Goal: Task Accomplishment & Management: Manage account settings

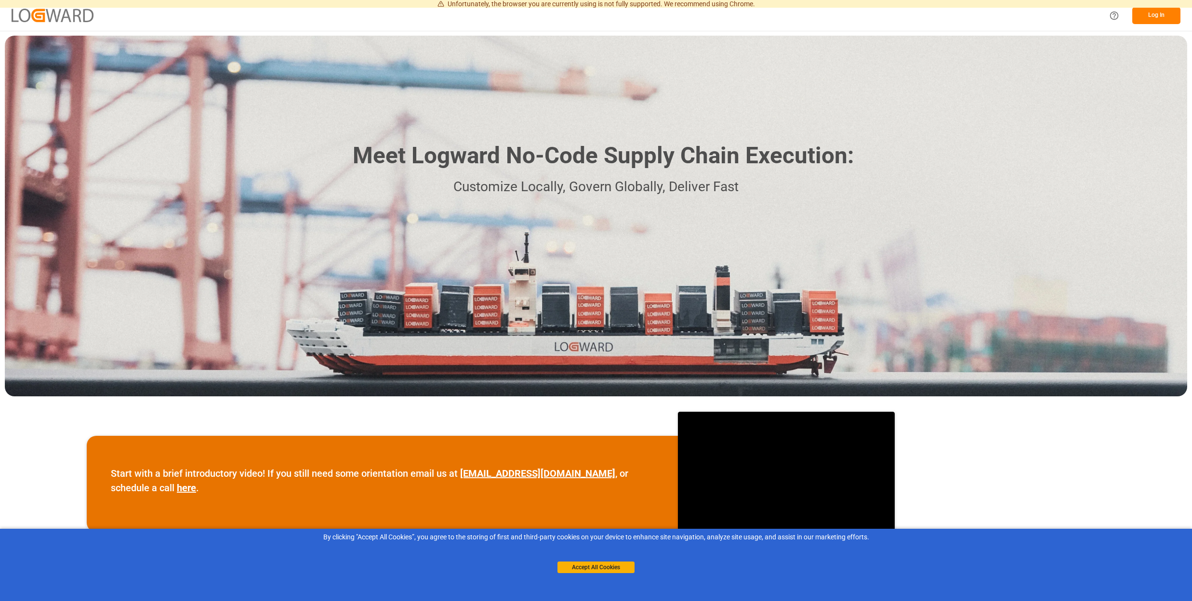
click at [1152, 16] on button "Log In" at bounding box center [1156, 15] width 48 height 17
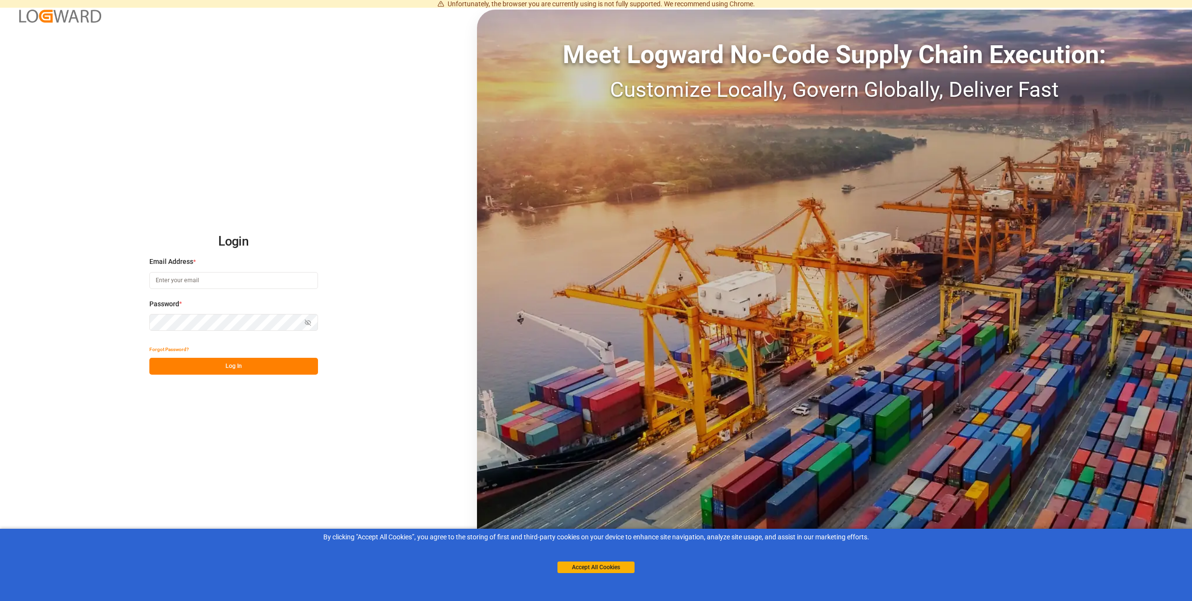
type input "sebastian.graf@logward.com"
drag, startPoint x: 237, startPoint y: 370, endPoint x: 356, endPoint y: 397, distance: 121.6
click at [238, 371] on button "Log In" at bounding box center [233, 366] width 169 height 17
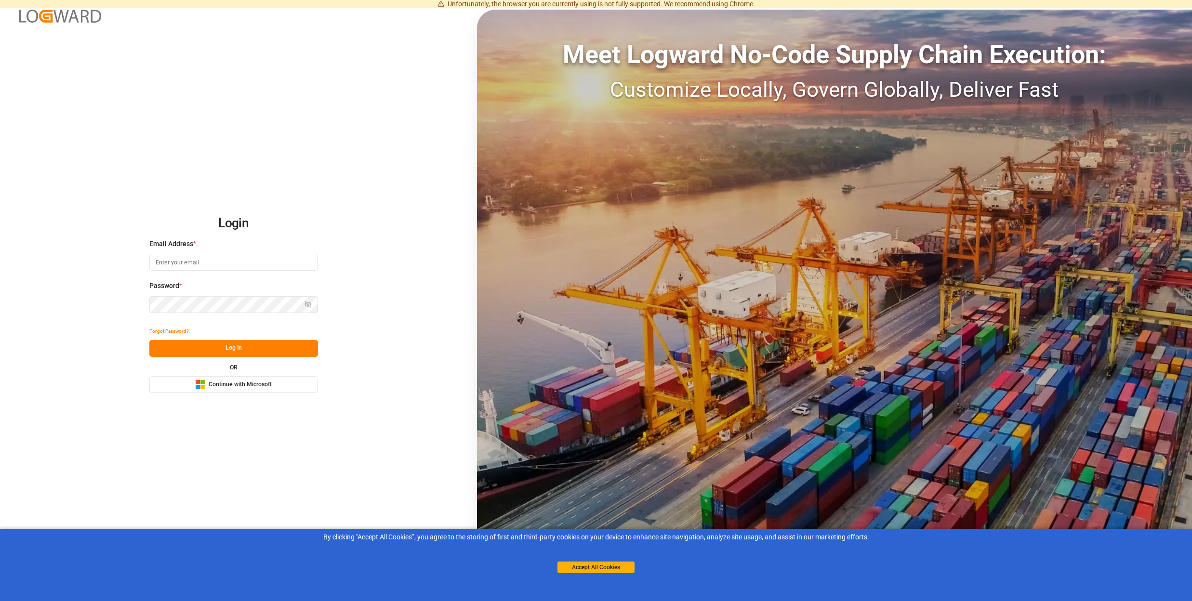
click at [235, 388] on span "Continue with Microsoft" at bounding box center [240, 385] width 63 height 9
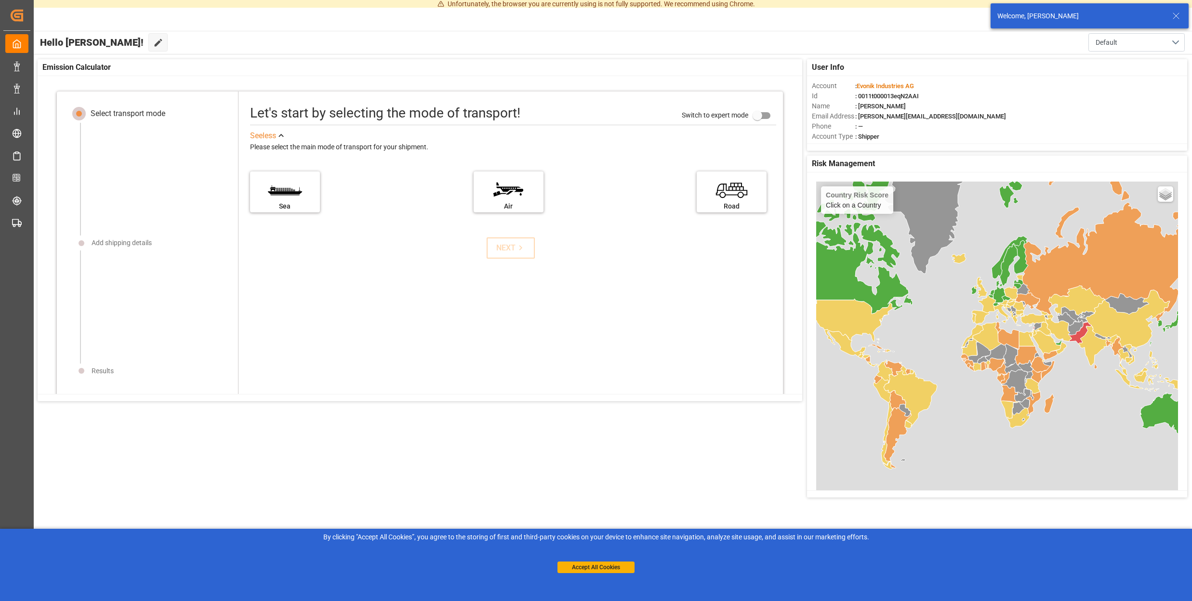
click at [1176, 16] on line at bounding box center [1176, 16] width 6 height 6
click at [1167, 46] on button "Default" at bounding box center [1136, 42] width 96 height 18
click at [1123, 41] on button "Default" at bounding box center [1136, 42] width 96 height 18
click at [1098, 14] on div "button" at bounding box center [1103, 16] width 10 height 10
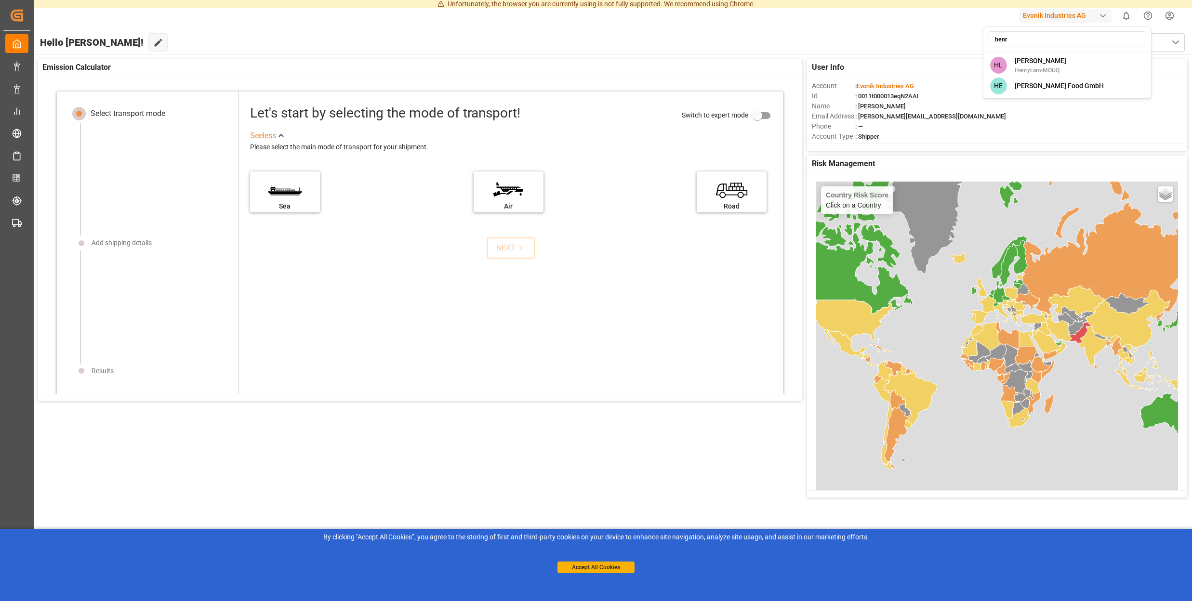
type input "henry"
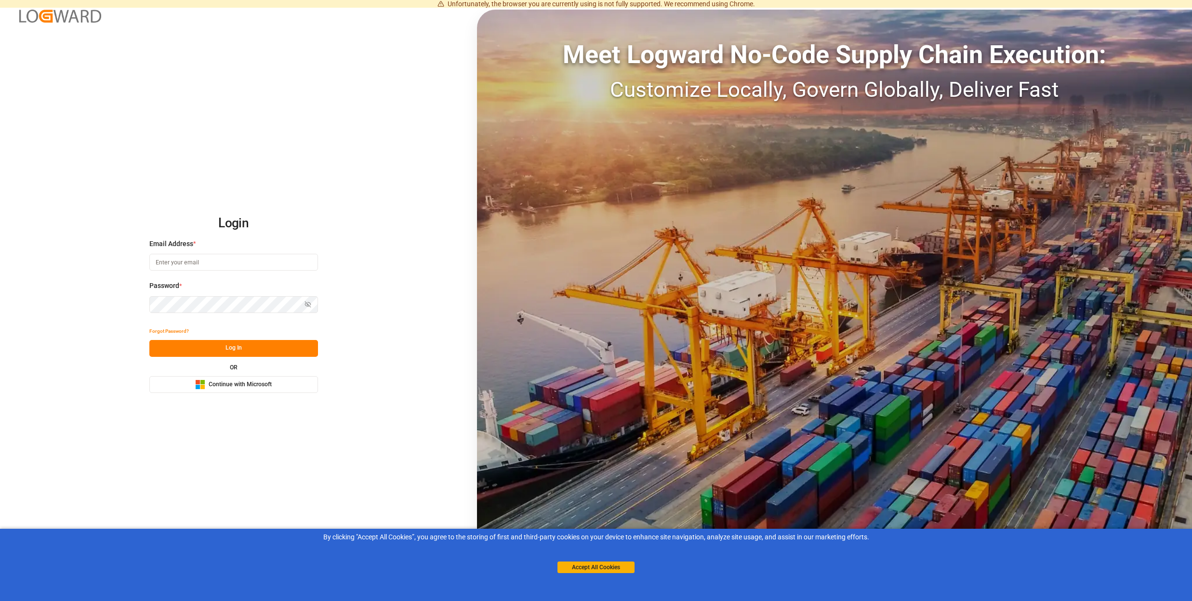
click at [265, 384] on span "Continue with Microsoft" at bounding box center [240, 385] width 63 height 9
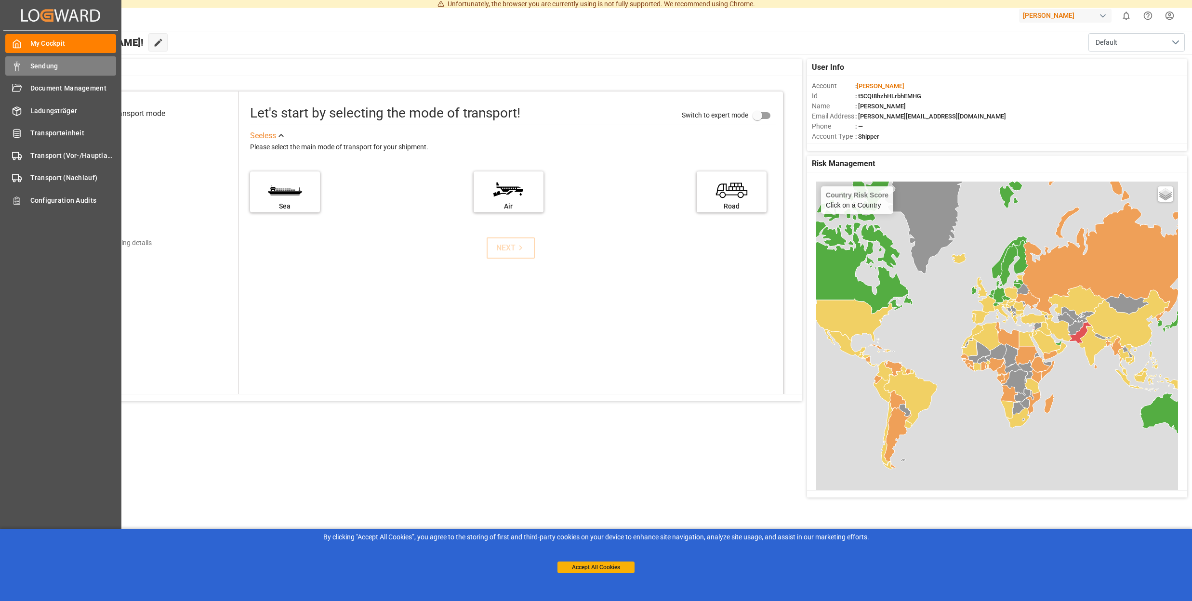
click at [53, 66] on span "Sendung" at bounding box center [73, 66] width 86 height 10
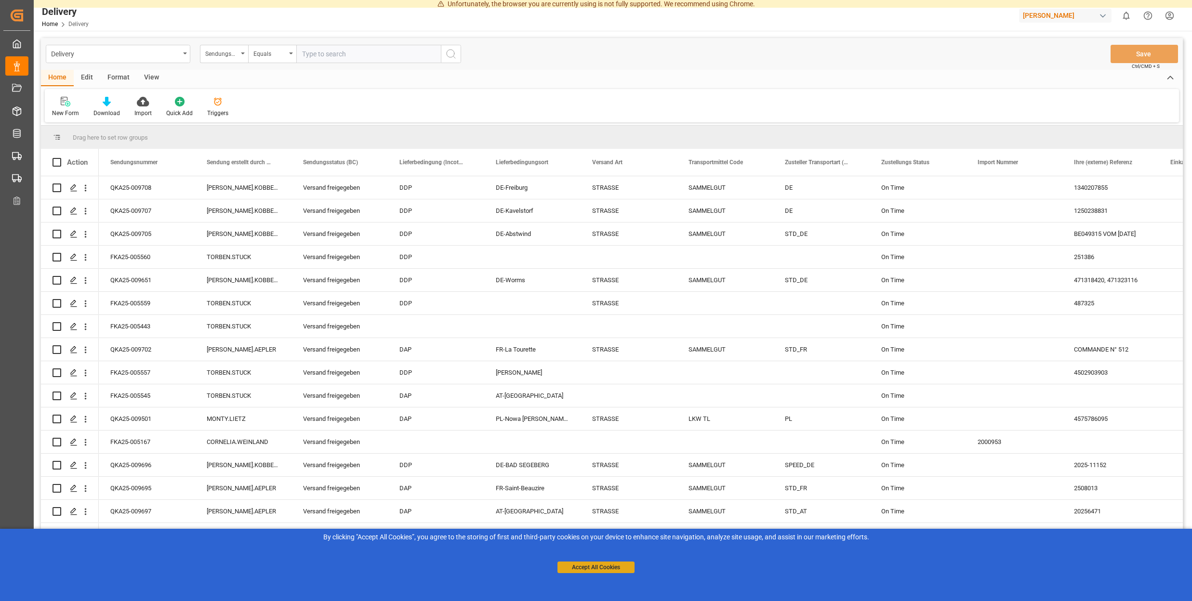
click at [613, 570] on button "Accept All Cookies" at bounding box center [595, 568] width 77 height 12
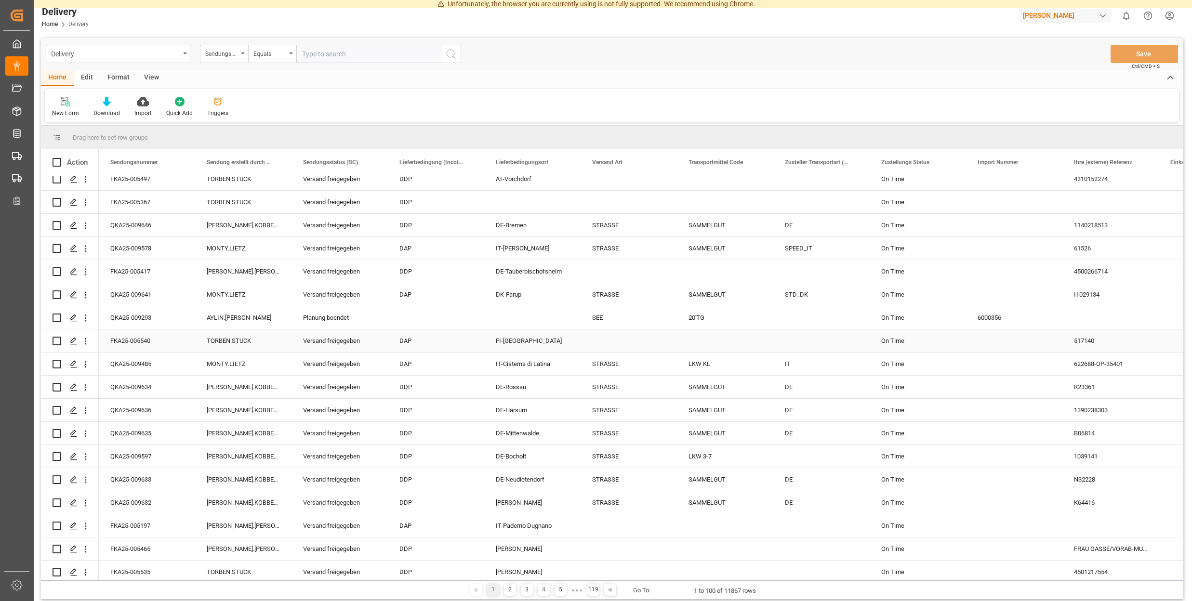
scroll to position [1511, 0]
click at [140, 317] on div "QKA25-009293" at bounding box center [147, 318] width 96 height 23
click at [73, 317] on polygon "Press SPACE to select this row." at bounding box center [73, 318] width 5 height 5
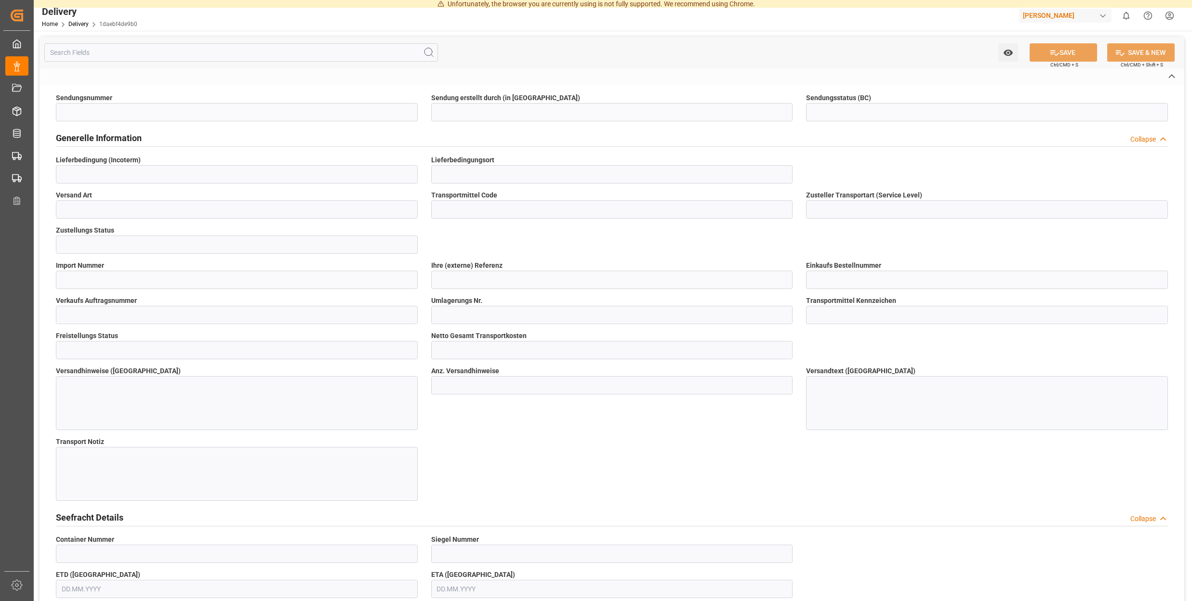
type input "QKA25-009293"
type input "AYLIN.[PERSON_NAME]"
type input "Planung beendet"
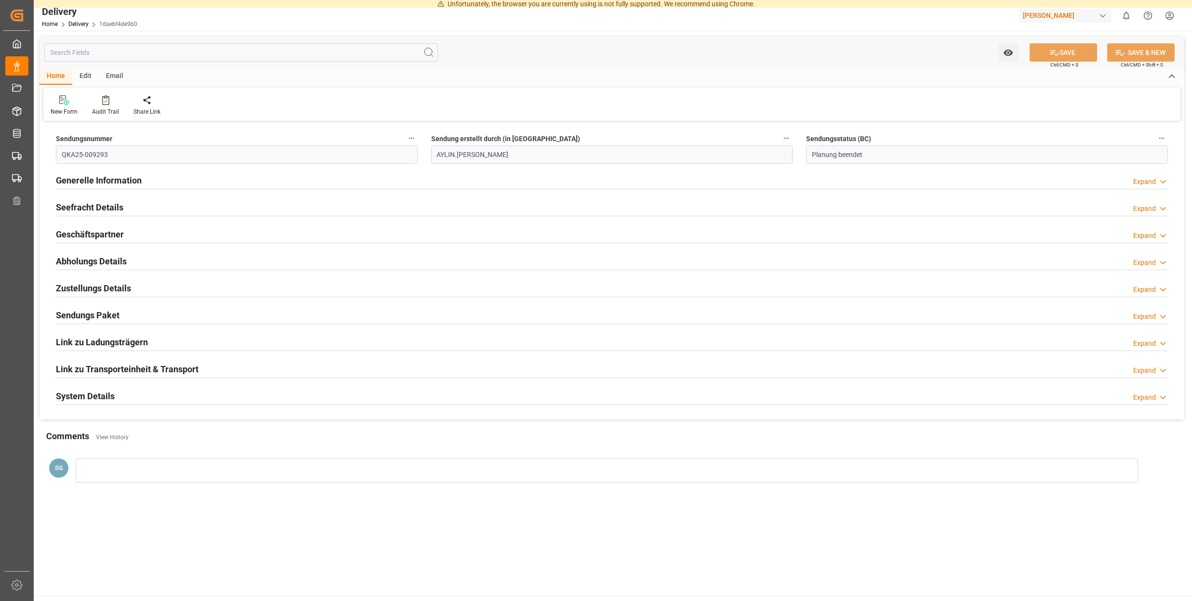
click at [1143, 398] on div "Expand" at bounding box center [1144, 398] width 23 height 10
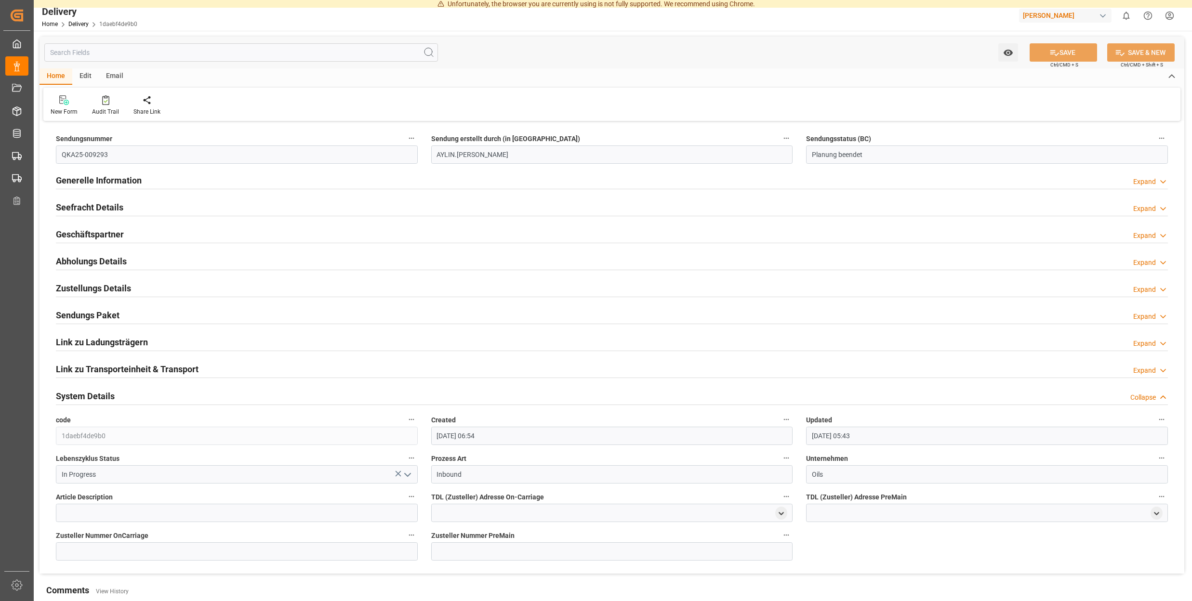
click at [1143, 397] on div "Collapse" at bounding box center [1143, 398] width 26 height 10
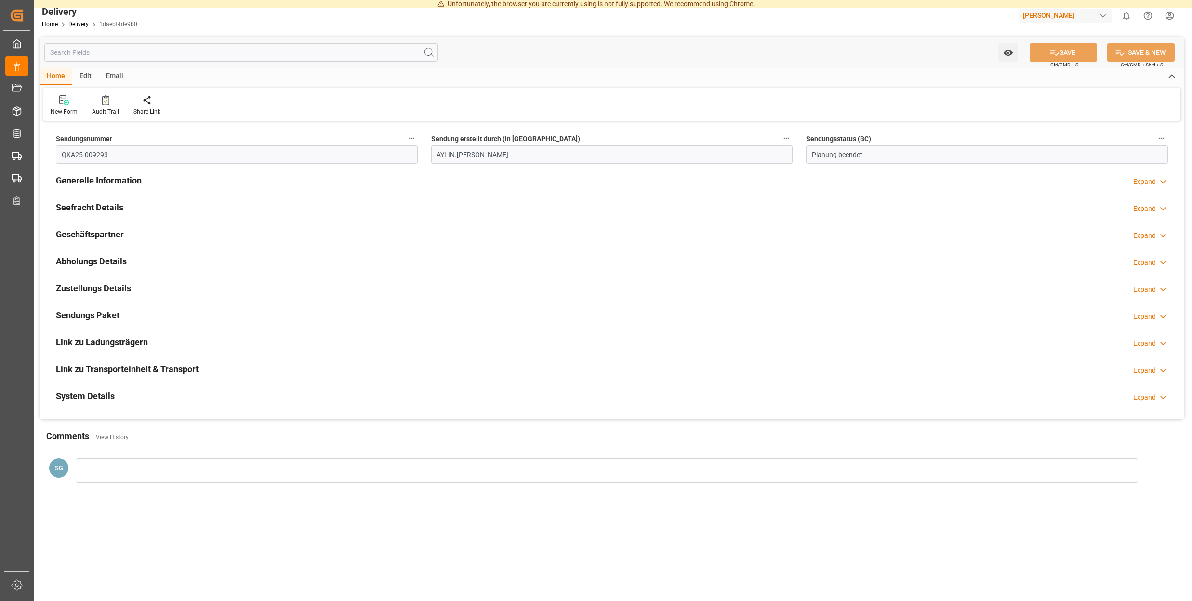
click at [1147, 212] on div "Expand" at bounding box center [1144, 209] width 23 height 10
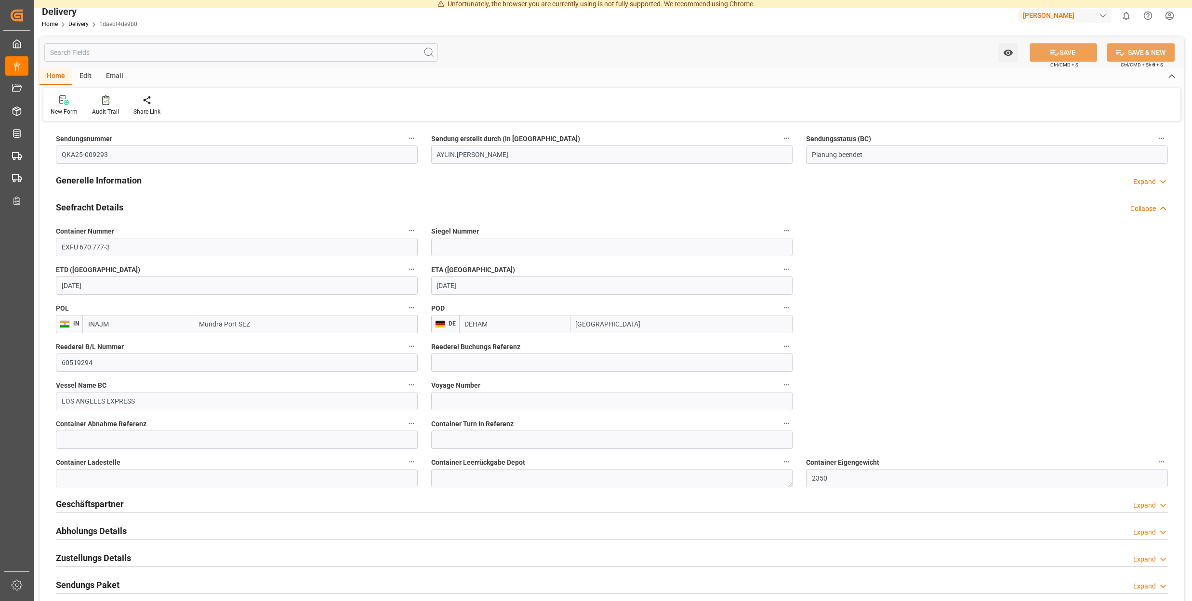
click at [84, 76] on div "Edit" at bounding box center [85, 76] width 26 height 16
click at [114, 76] on div "Email" at bounding box center [115, 76] width 32 height 16
click at [53, 75] on div "Home" at bounding box center [56, 76] width 33 height 16
click at [1156, 209] on div "Collapse" at bounding box center [1149, 209] width 38 height 10
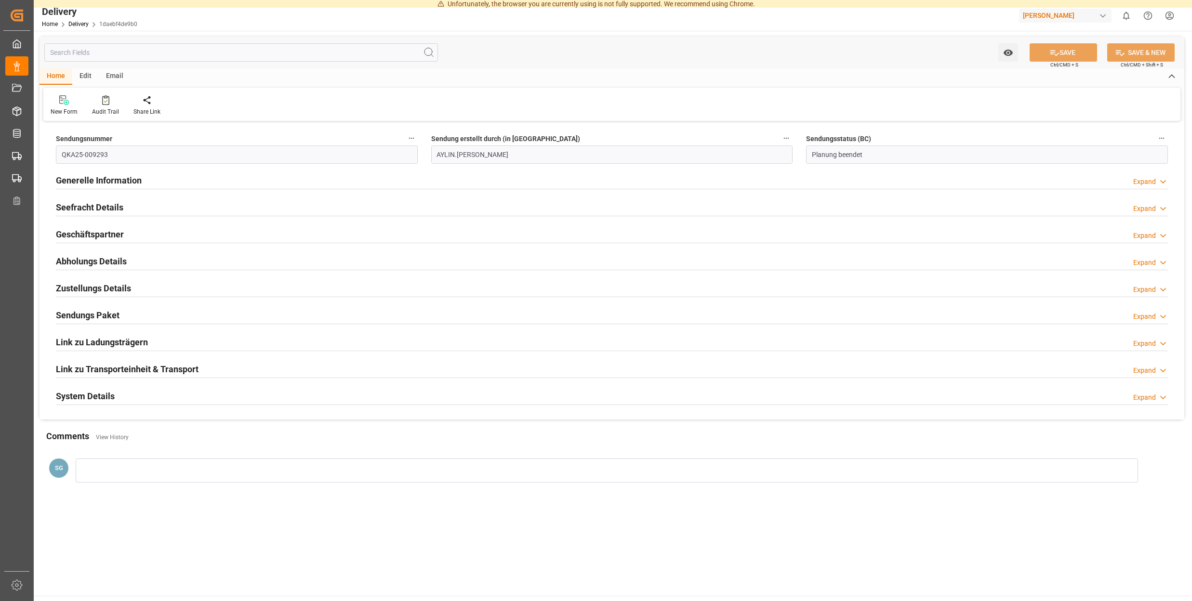
click at [1161, 182] on polyline at bounding box center [1163, 182] width 5 height 2
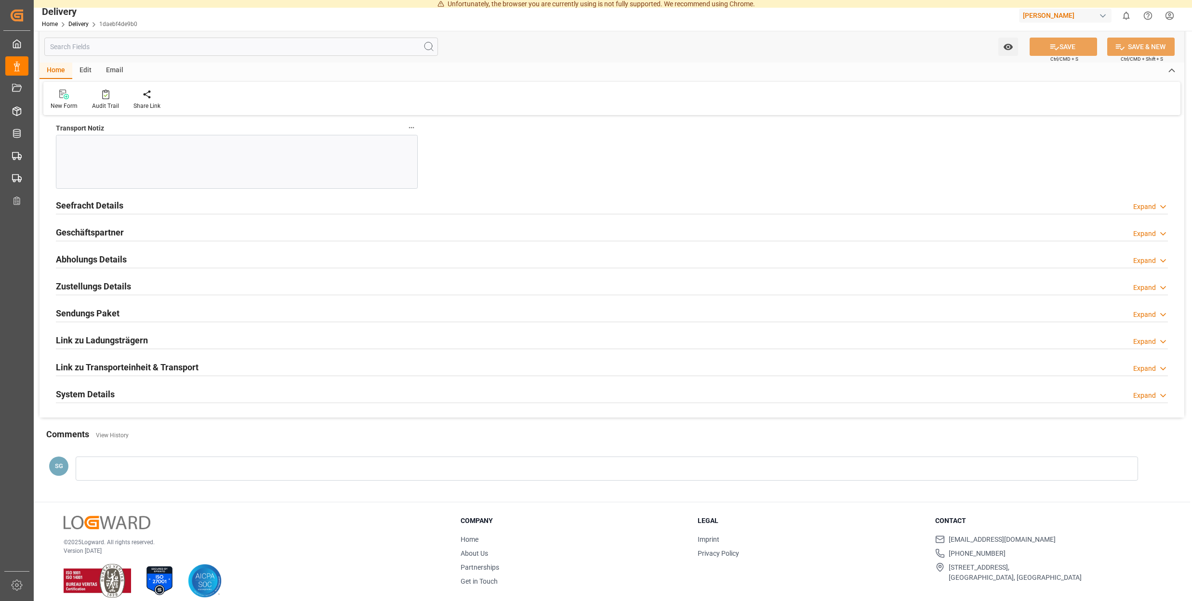
scroll to position [383, 0]
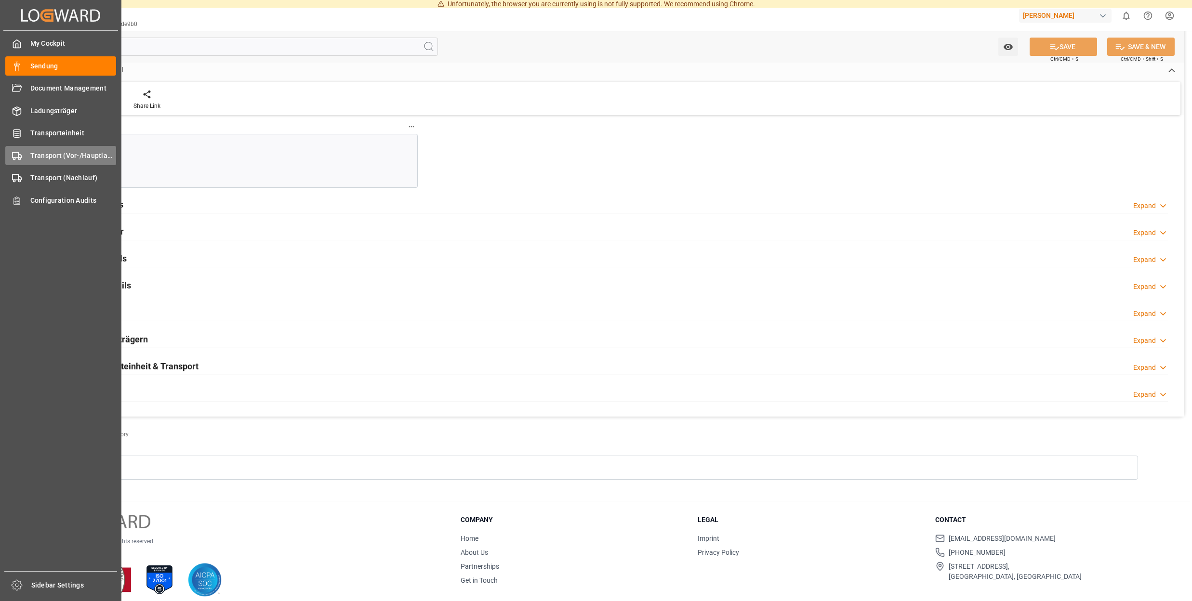
click at [74, 155] on span "Transport (Vor-/Hauptlauf)" at bounding box center [73, 156] width 86 height 10
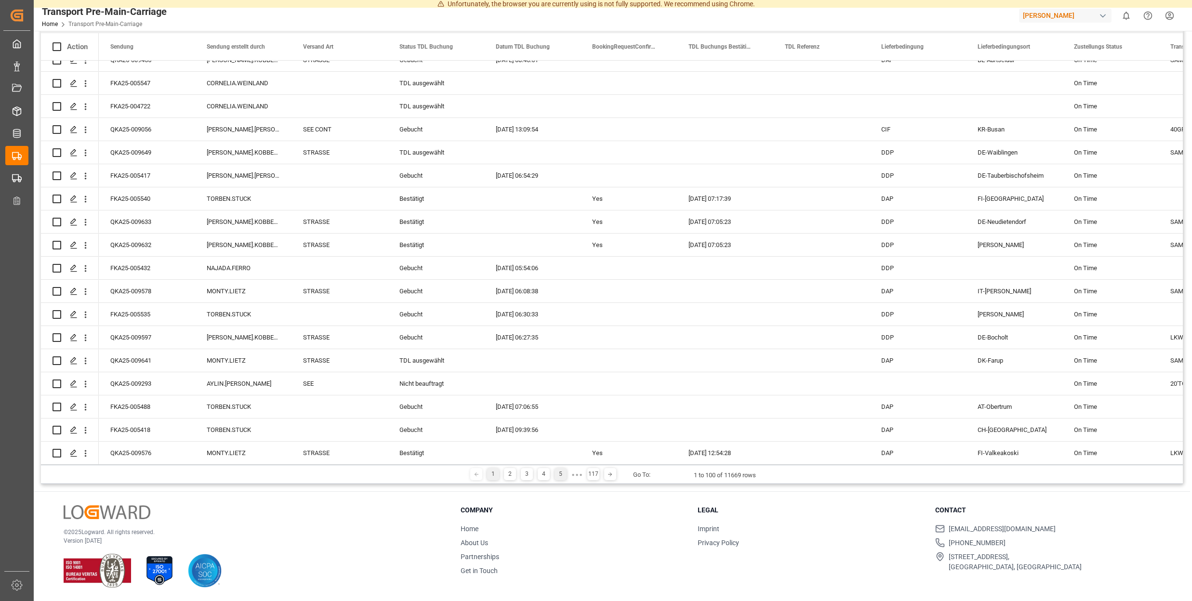
click at [560, 475] on div "5" at bounding box center [561, 474] width 12 height 12
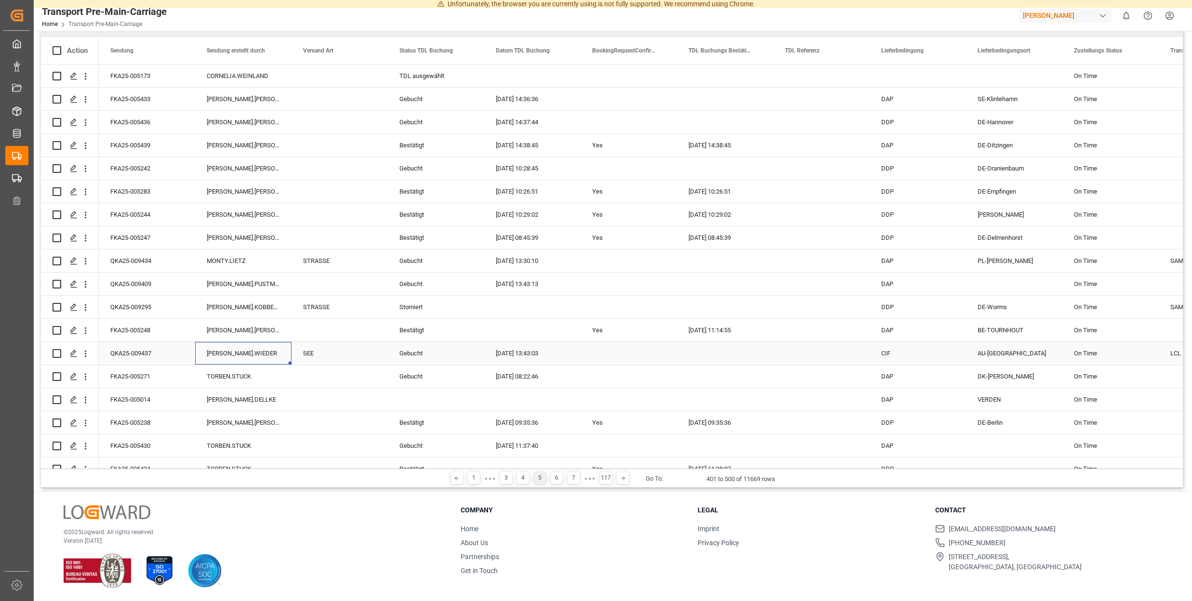
click at [233, 342] on div "[PERSON_NAME].WIEDER" at bounding box center [243, 353] width 96 height 23
click at [74, 350] on icon "Press SPACE to select this row." at bounding box center [74, 354] width 8 height 8
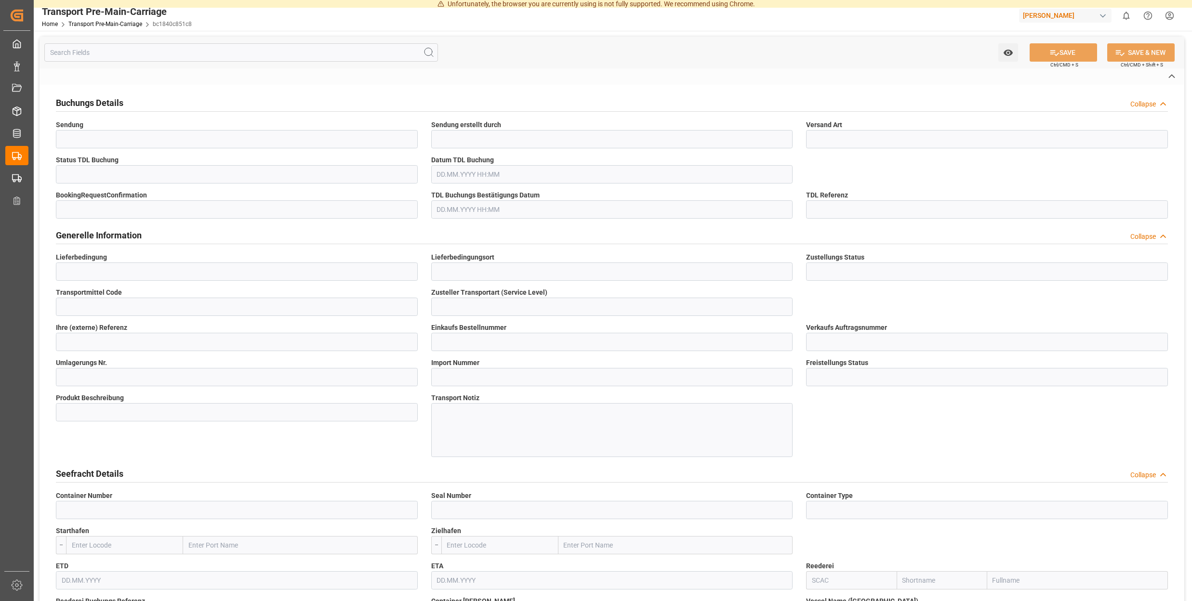
type input "QKA25-009437"
type input "[PERSON_NAME].WIEDER"
type input "SEE"
type input "Gebucht"
type input "20.08.2025 13:43"
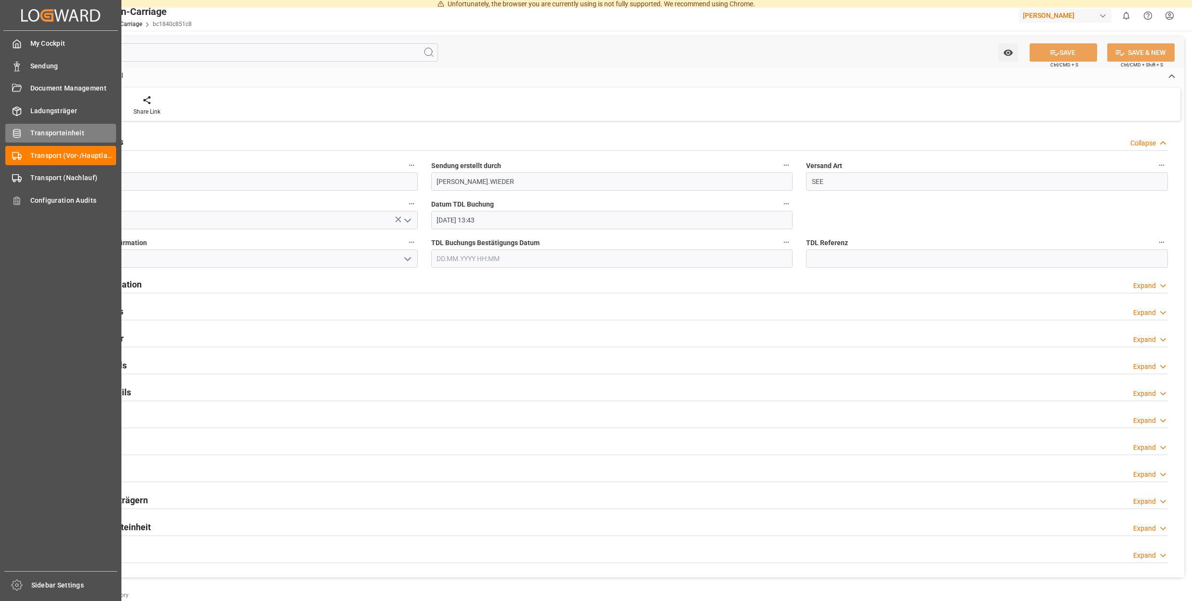
click at [27, 135] on div "Transporteinheit Transporteinheit" at bounding box center [60, 133] width 111 height 19
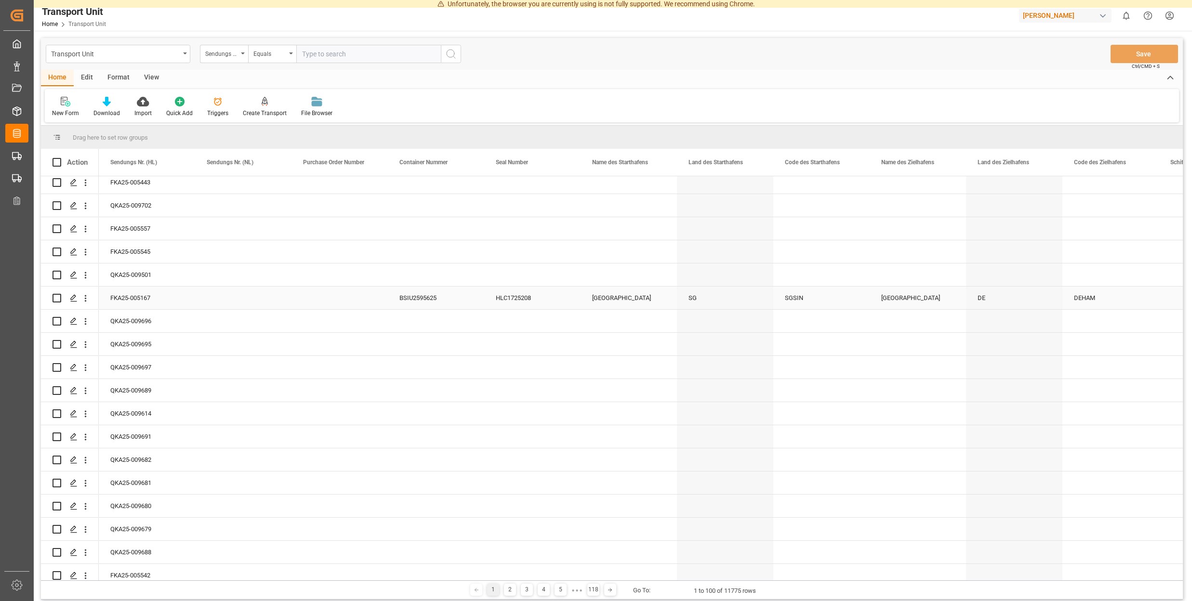
scroll to position [143, 0]
click at [72, 299] on polygon "Press SPACE to select this row." at bounding box center [73, 299] width 5 height 5
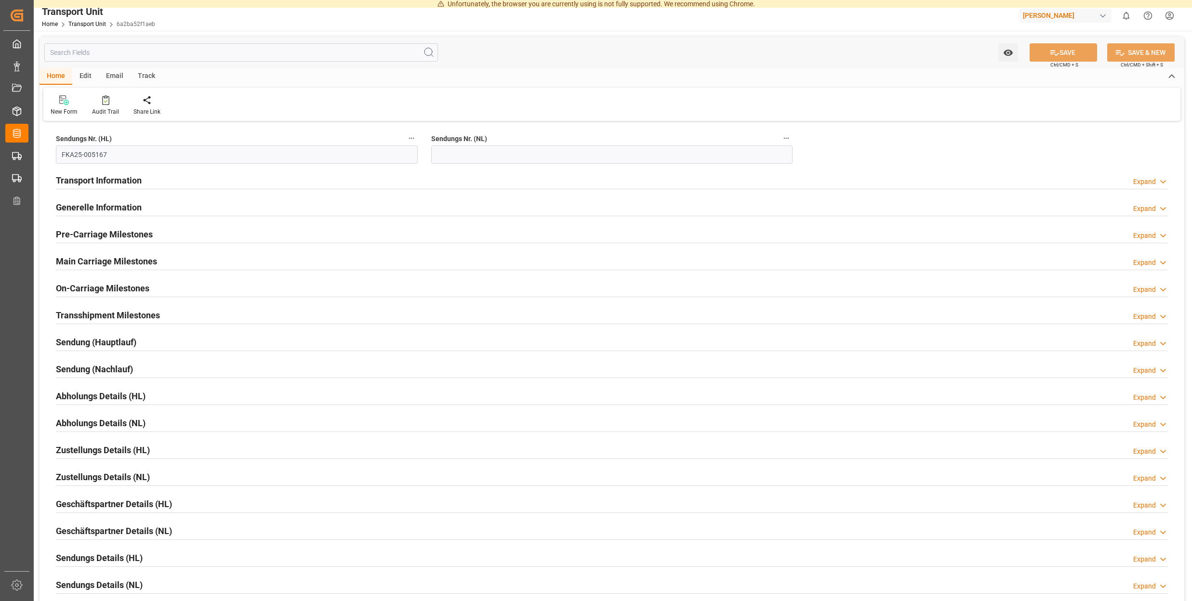
click at [145, 75] on div "Track" at bounding box center [147, 76] width 32 height 16
click at [61, 104] on icon at bounding box center [62, 102] width 10 height 7
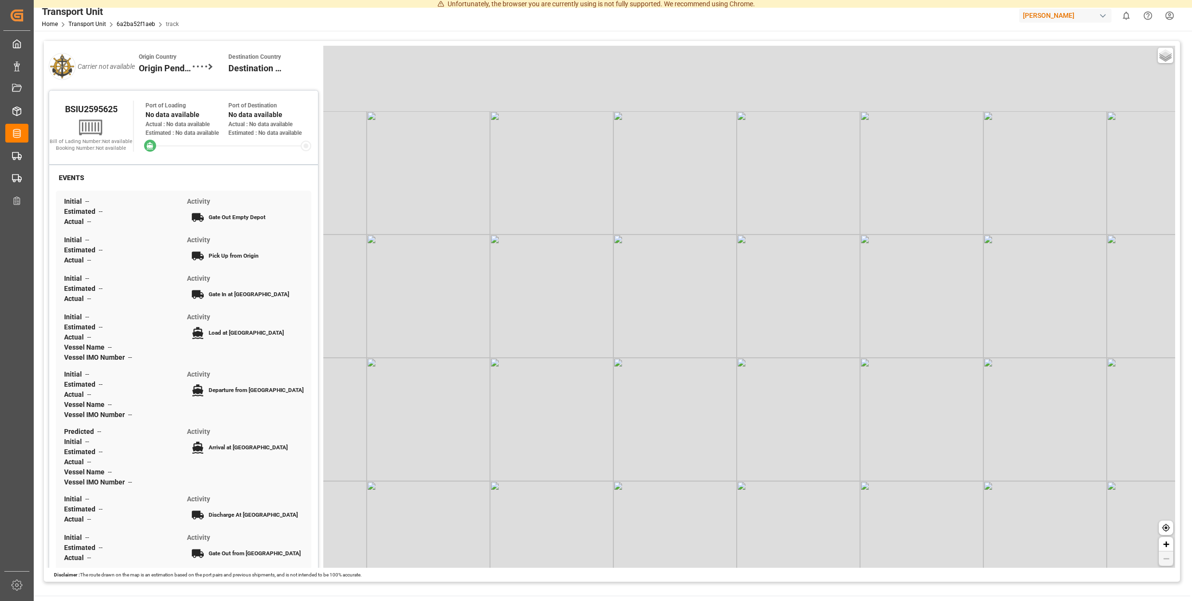
scroll to position [24, 0]
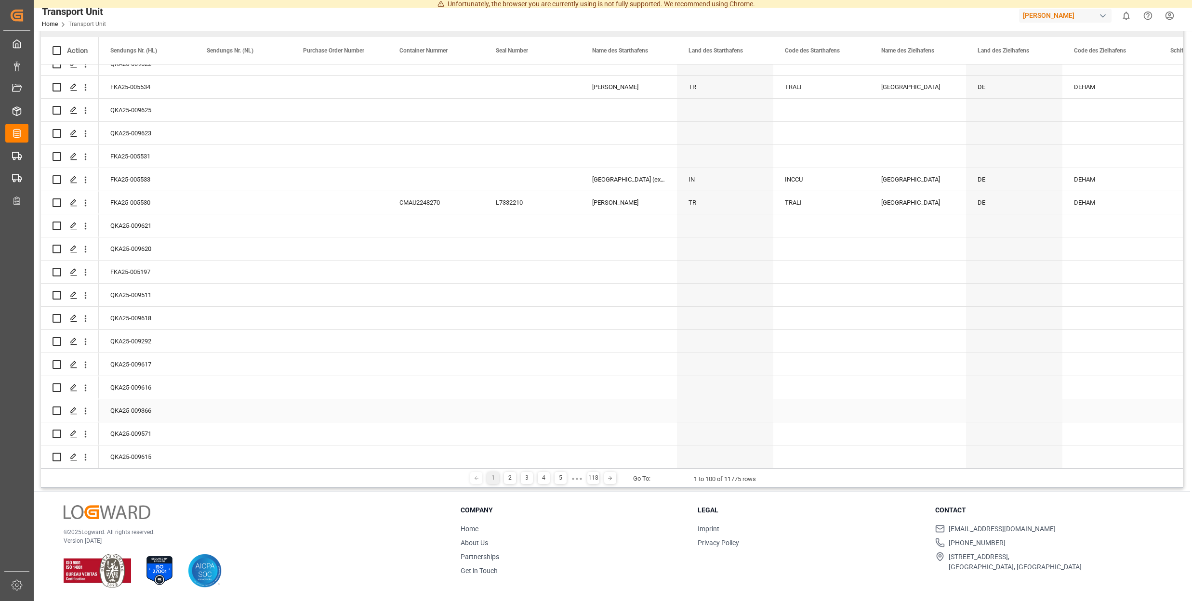
scroll to position [119, 0]
click at [560, 472] on div "5" at bounding box center [561, 478] width 12 height 12
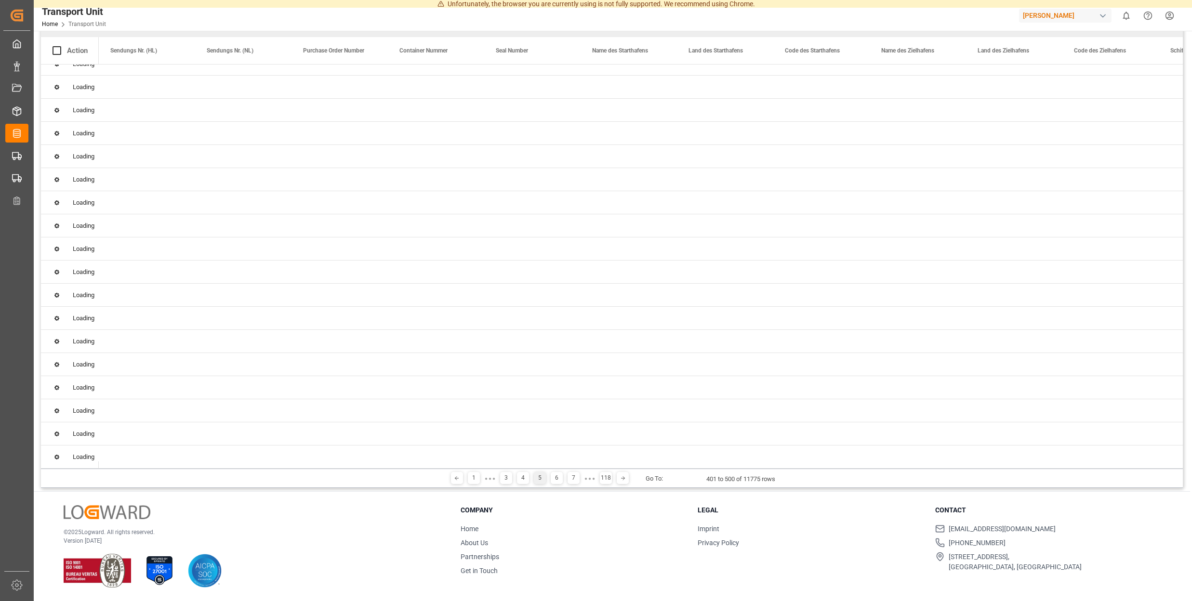
scroll to position [0, 0]
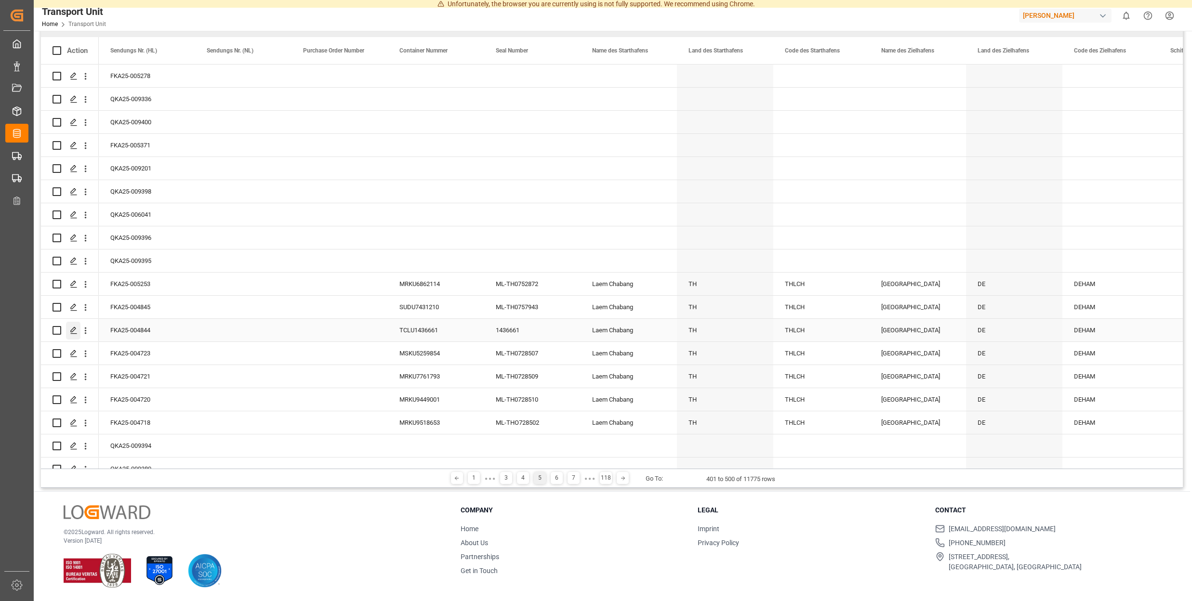
click at [73, 327] on icon "Press SPACE to select this row." at bounding box center [74, 331] width 8 height 8
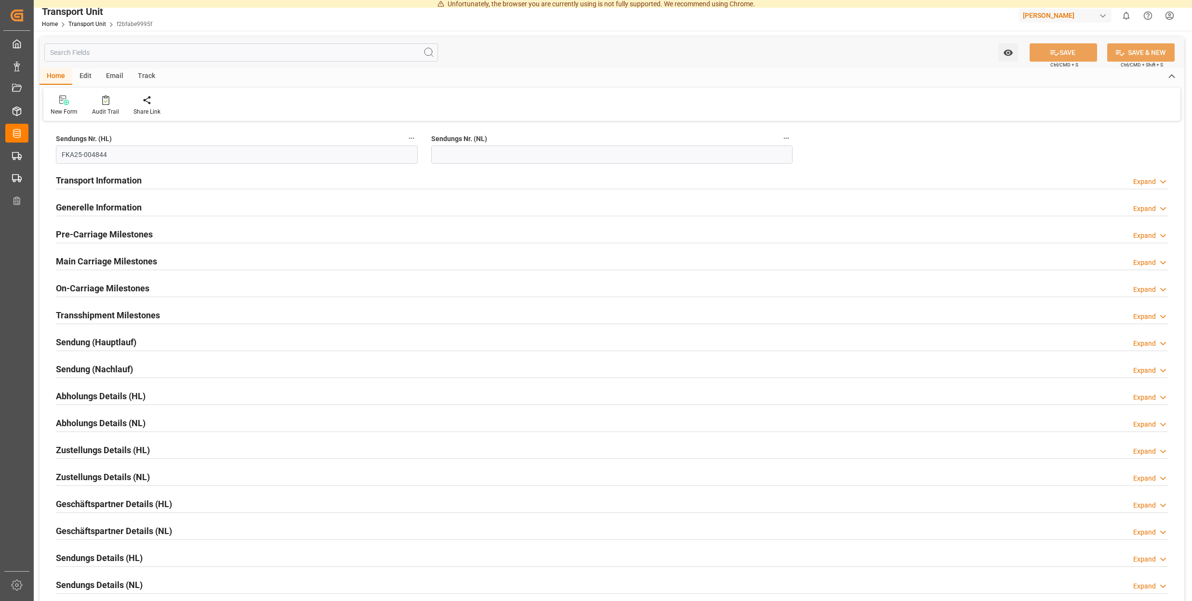
click at [145, 74] on div "Track" at bounding box center [147, 76] width 32 height 16
click at [58, 102] on icon at bounding box center [62, 102] width 10 height 7
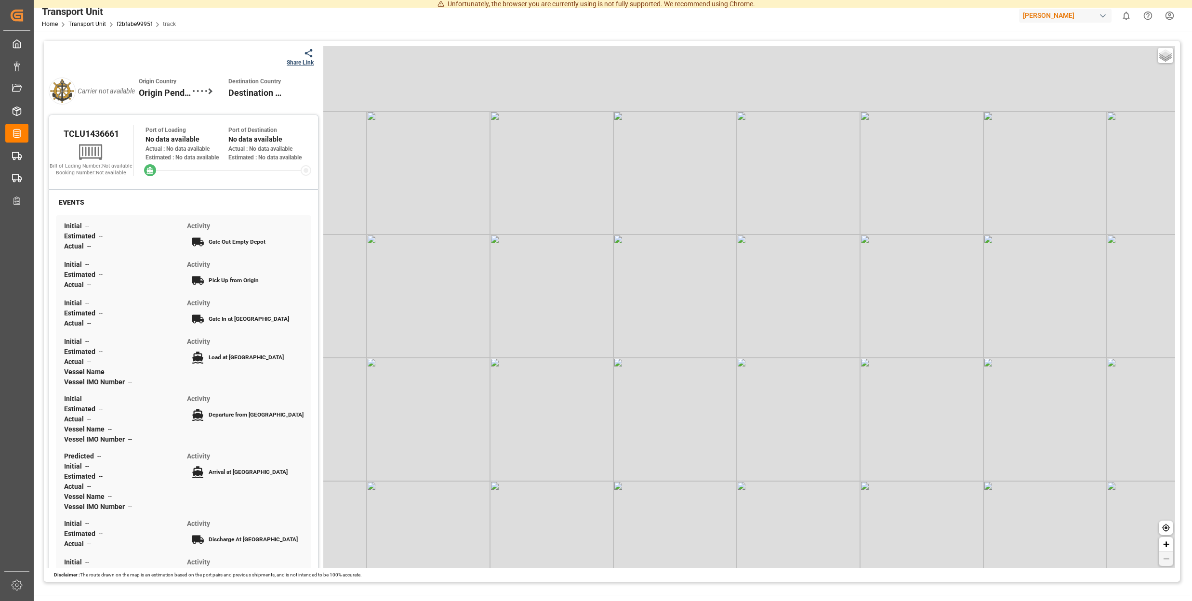
scroll to position [9, 0]
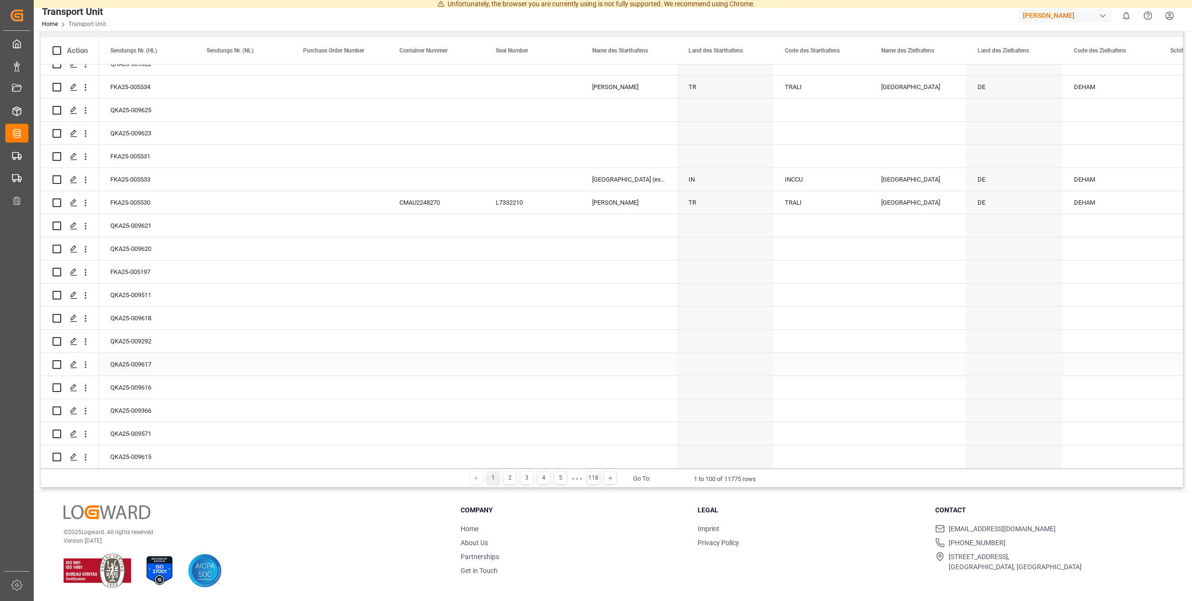
scroll to position [119, 0]
click at [610, 476] on icon at bounding box center [610, 479] width 6 height 6
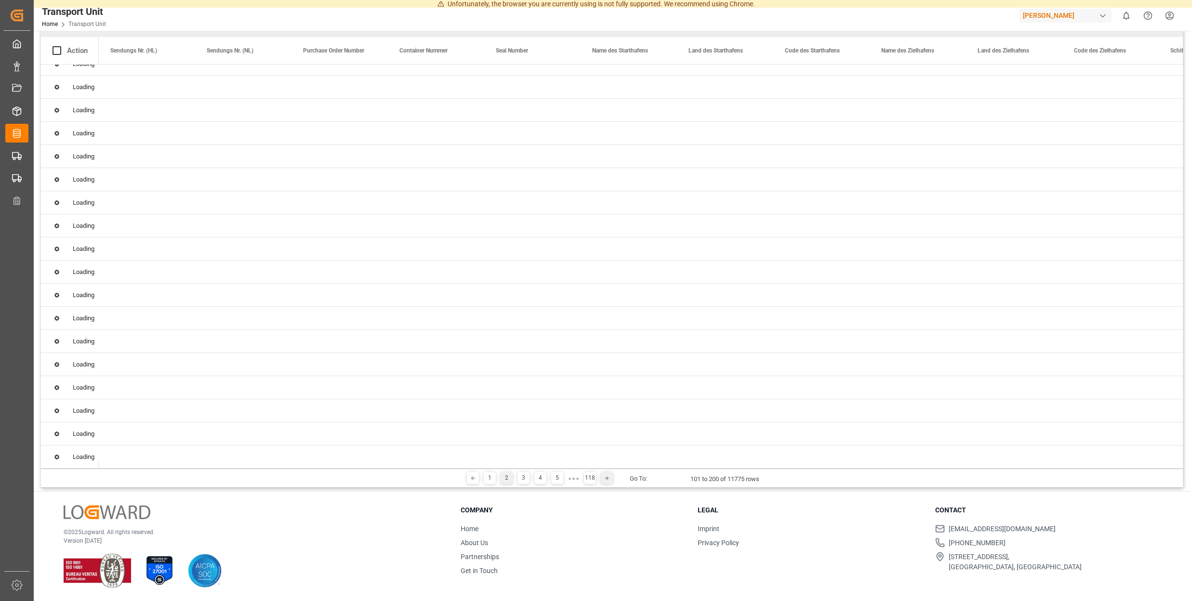
scroll to position [0, 0]
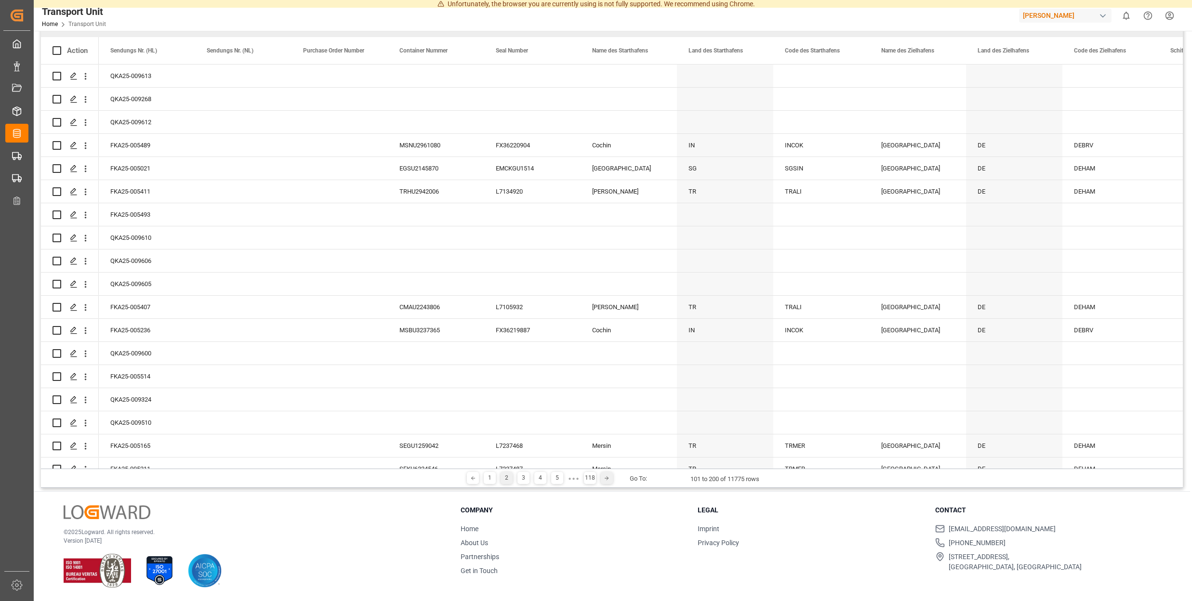
click at [608, 476] on icon at bounding box center [607, 479] width 6 height 6
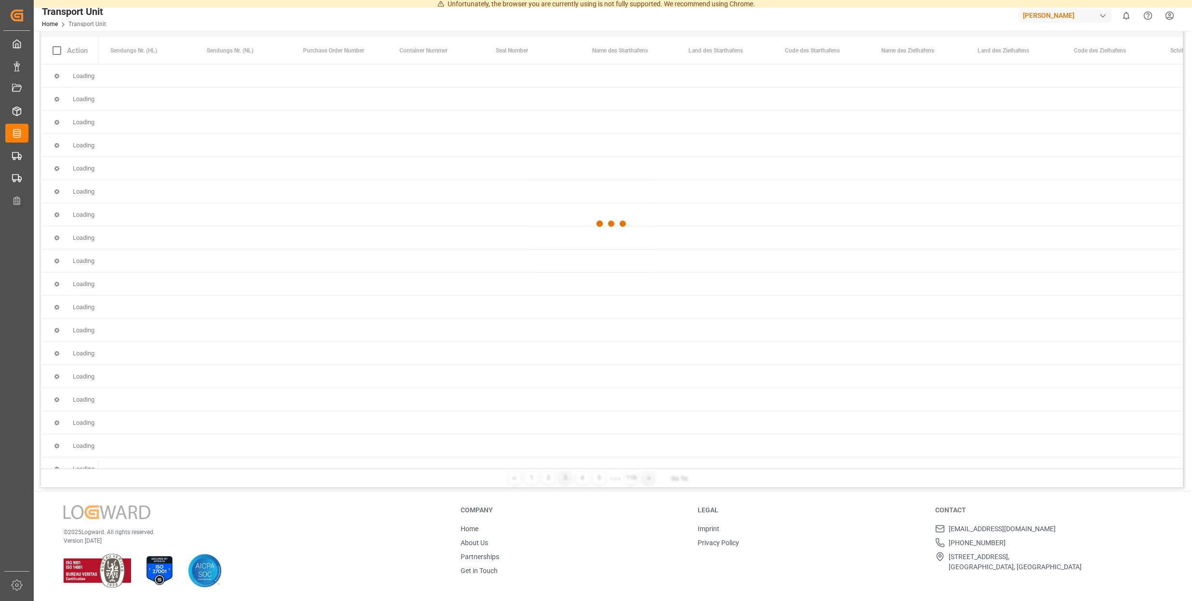
click at [608, 473] on div at bounding box center [612, 224] width 1142 height 596
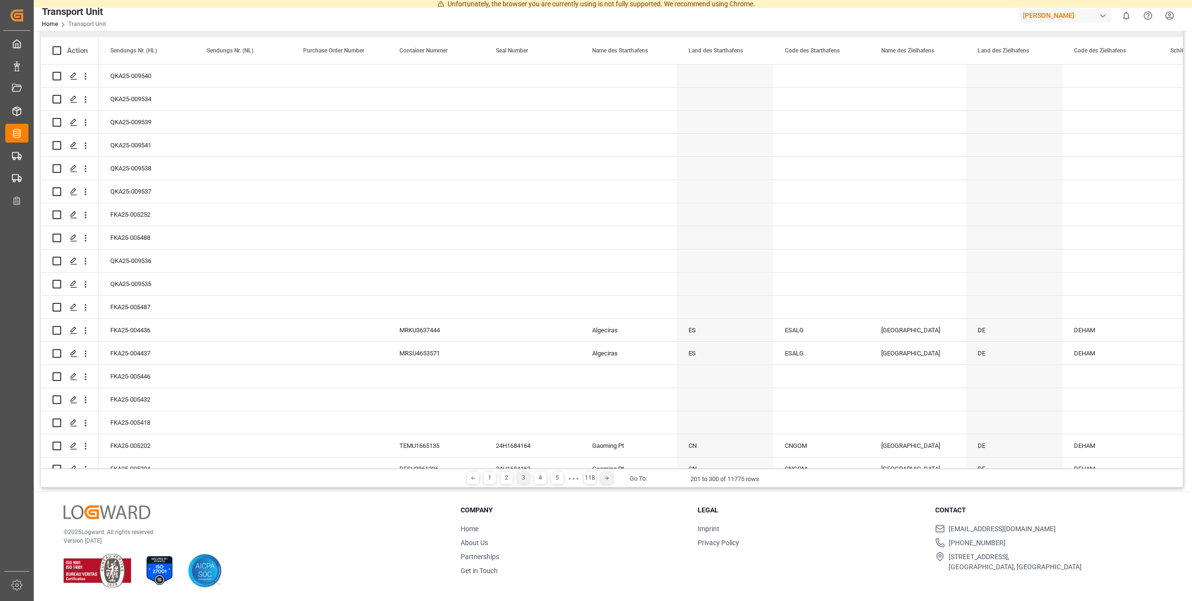
click at [608, 476] on icon at bounding box center [607, 479] width 6 height 6
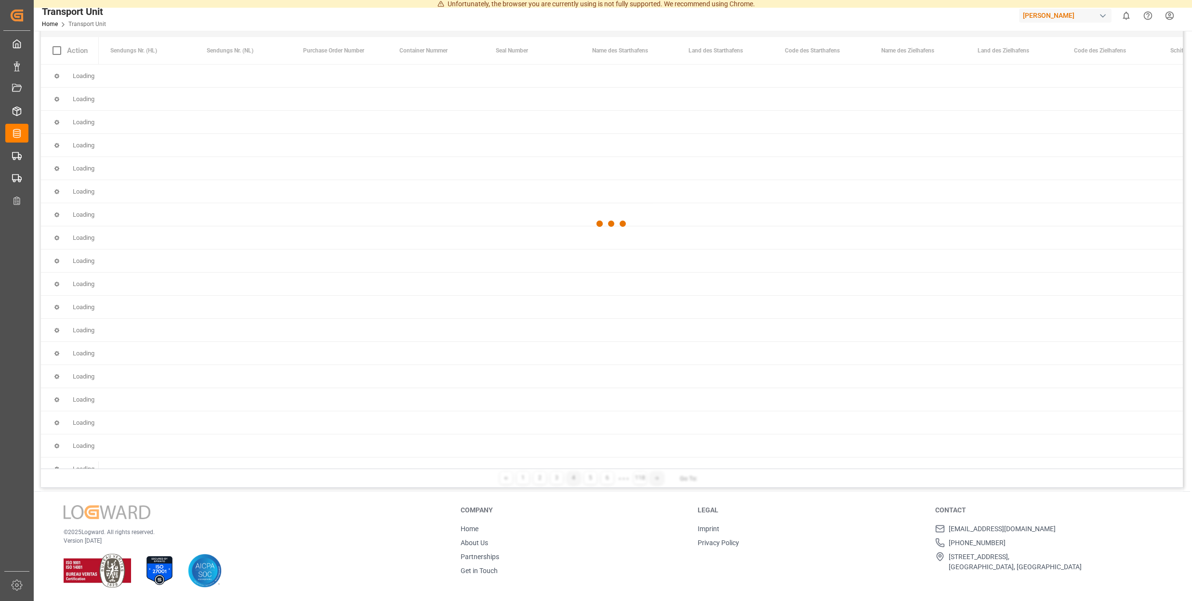
click at [608, 473] on div at bounding box center [612, 224] width 1142 height 596
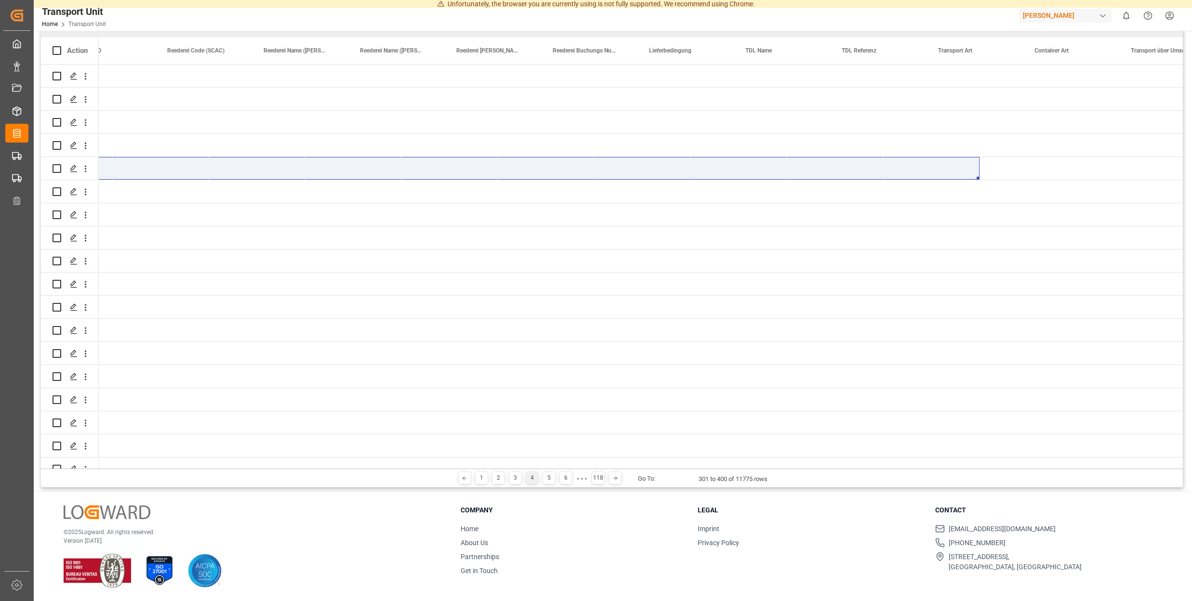
scroll to position [0, 1230]
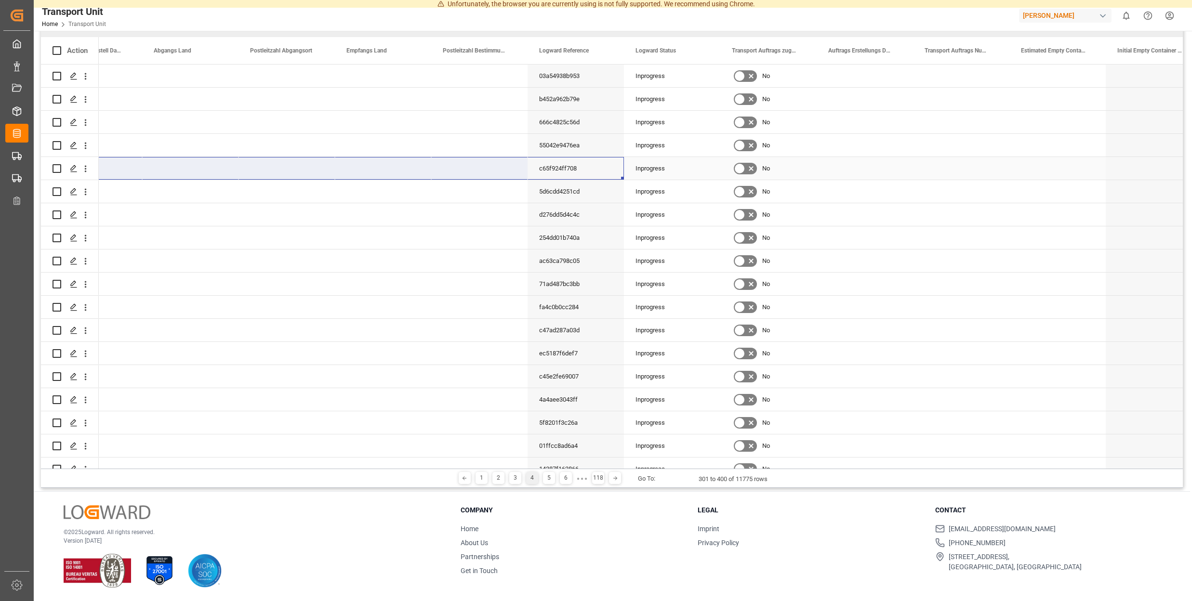
drag, startPoint x: 848, startPoint y: 161, endPoint x: 599, endPoint y: 165, distance: 249.1
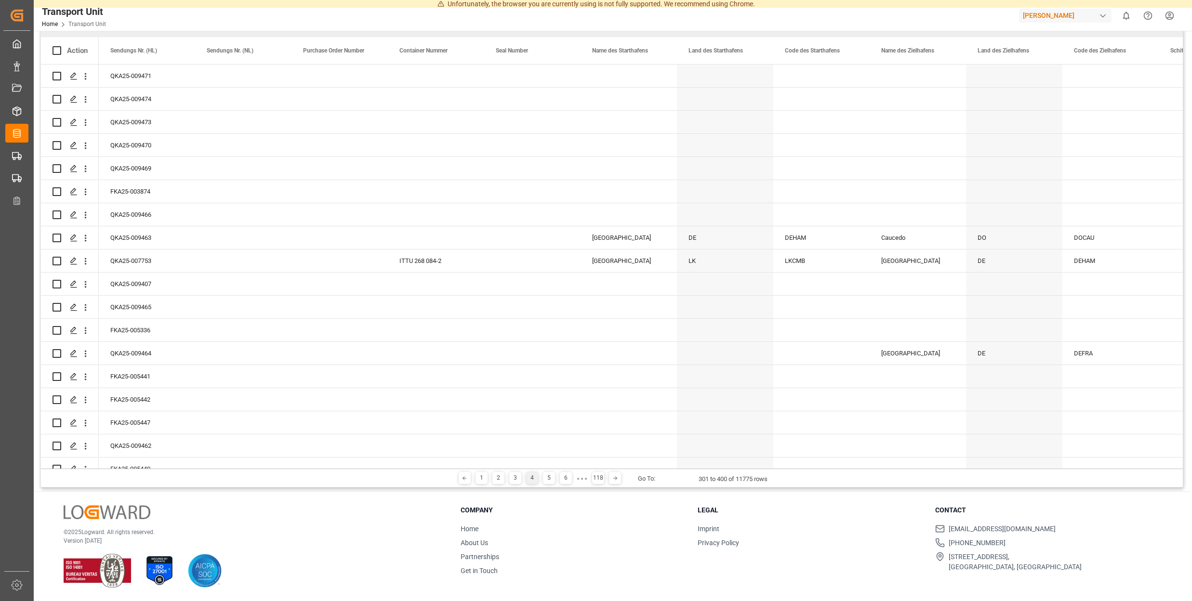
drag, startPoint x: 353, startPoint y: 118, endPoint x: -26, endPoint y: 103, distance: 379.0
click at [0, 103] on html "Unfortunately, the browser you are currently using is not fully supported. We r…" at bounding box center [596, 300] width 1192 height 601
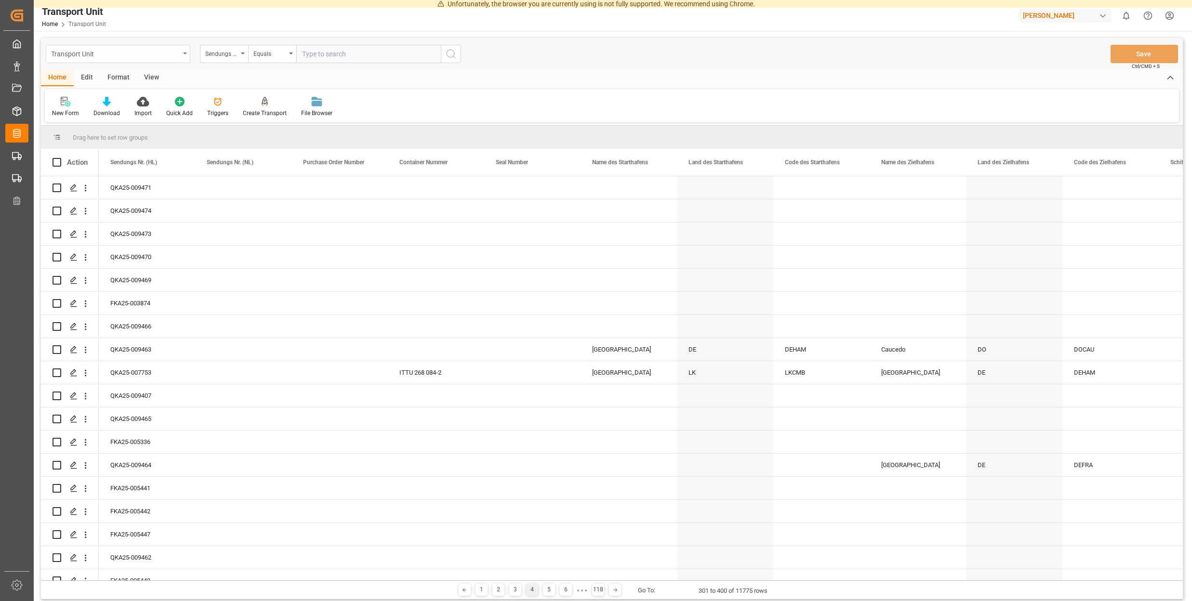
click at [169, 53] on div "Transport Unit" at bounding box center [115, 53] width 129 height 12
type input "logward status"
click at [261, 79] on div "Home Edit Format View" at bounding box center [612, 78] width 1142 height 16
click at [236, 55] on div "Sendungs Nr. (HL)" at bounding box center [221, 52] width 33 height 11
type input "logward"
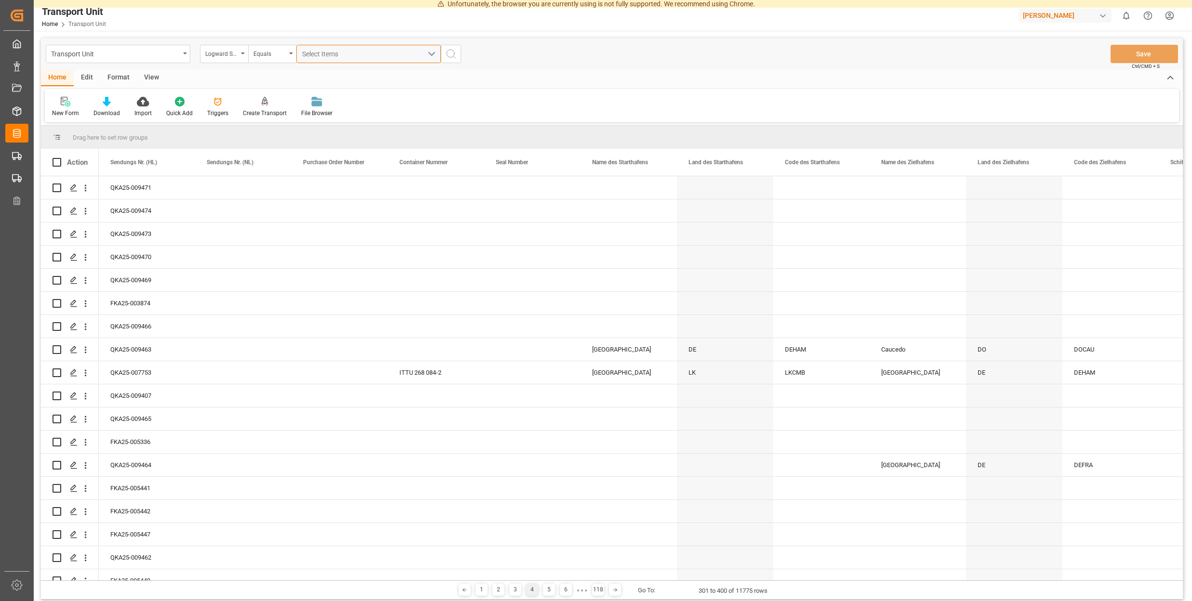
click at [336, 53] on span "Select Items" at bounding box center [322, 54] width 41 height 8
click at [330, 120] on span "Completed" at bounding box center [332, 120] width 33 height 8
click at [316, 120] on input "Completed" at bounding box center [306, 120] width 19 height 19
checkbox input "true"
click at [518, 76] on div "Home Edit Format View" at bounding box center [612, 78] width 1142 height 16
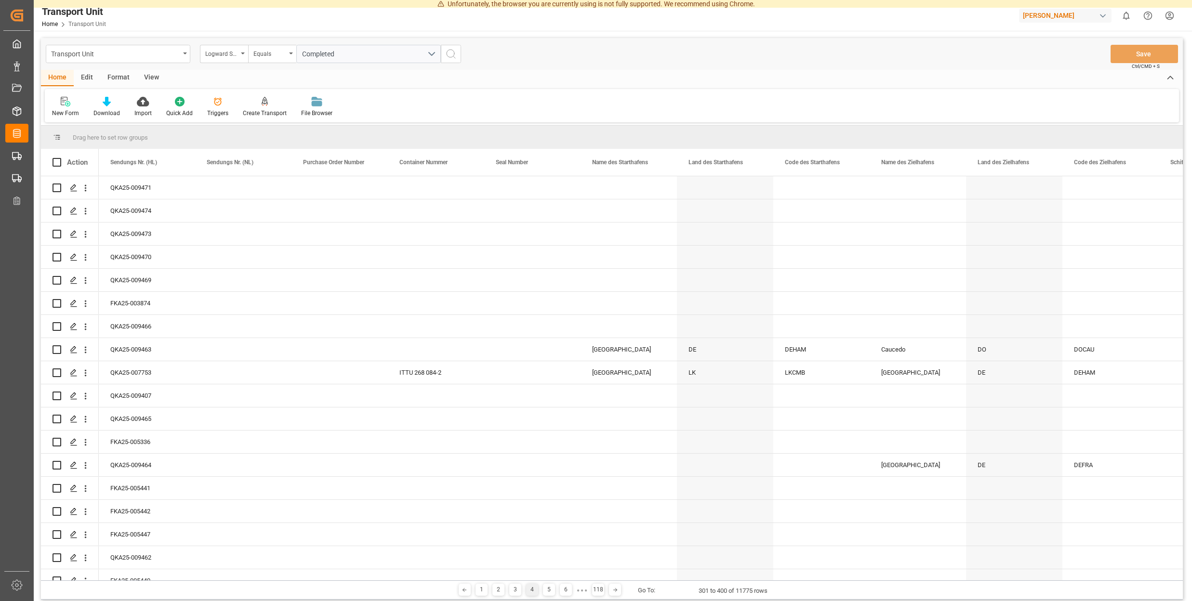
click at [450, 55] on icon "search button" at bounding box center [451, 54] width 12 height 12
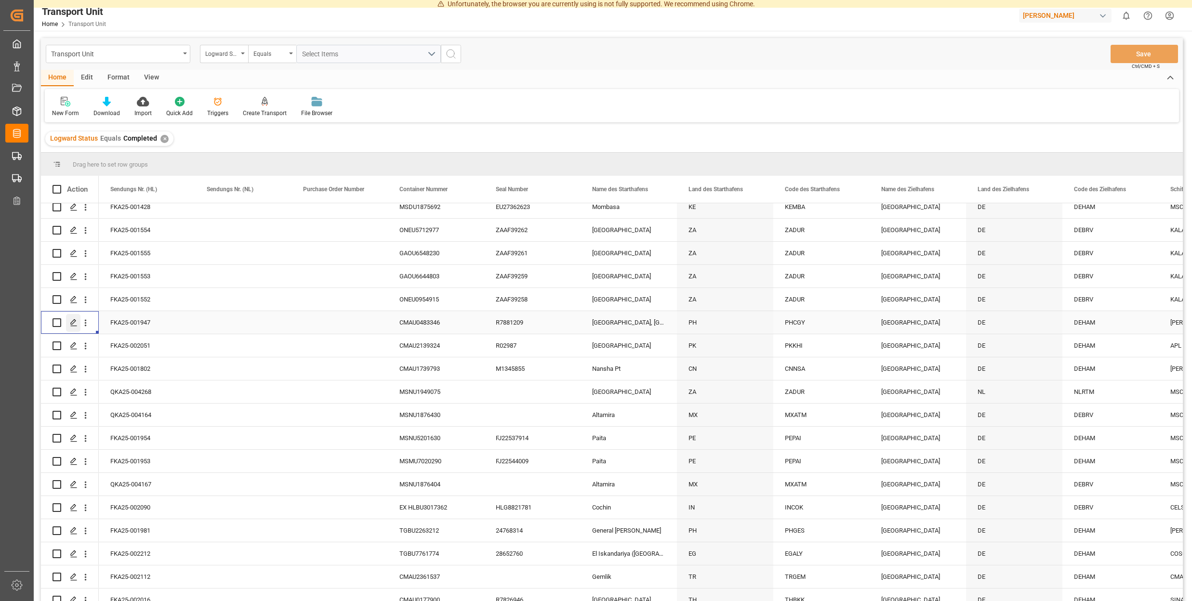
click at [72, 322] on icon "Press SPACE to select this row." at bounding box center [74, 323] width 8 height 8
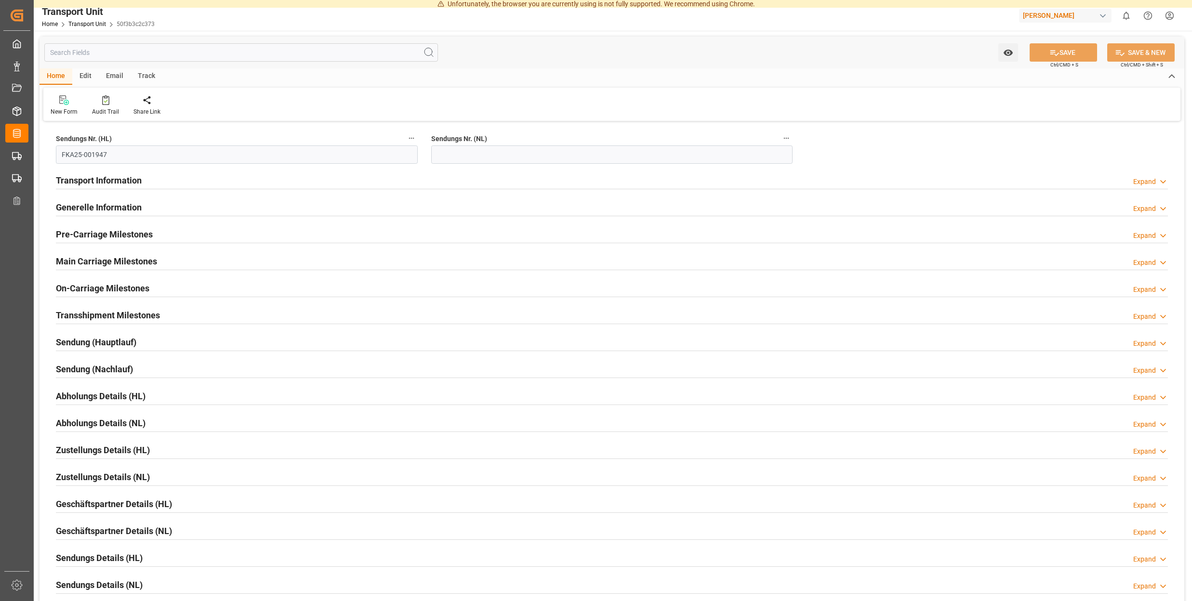
click at [148, 76] on div "Track" at bounding box center [147, 76] width 32 height 16
click at [64, 106] on div "Tracking" at bounding box center [61, 105] width 37 height 21
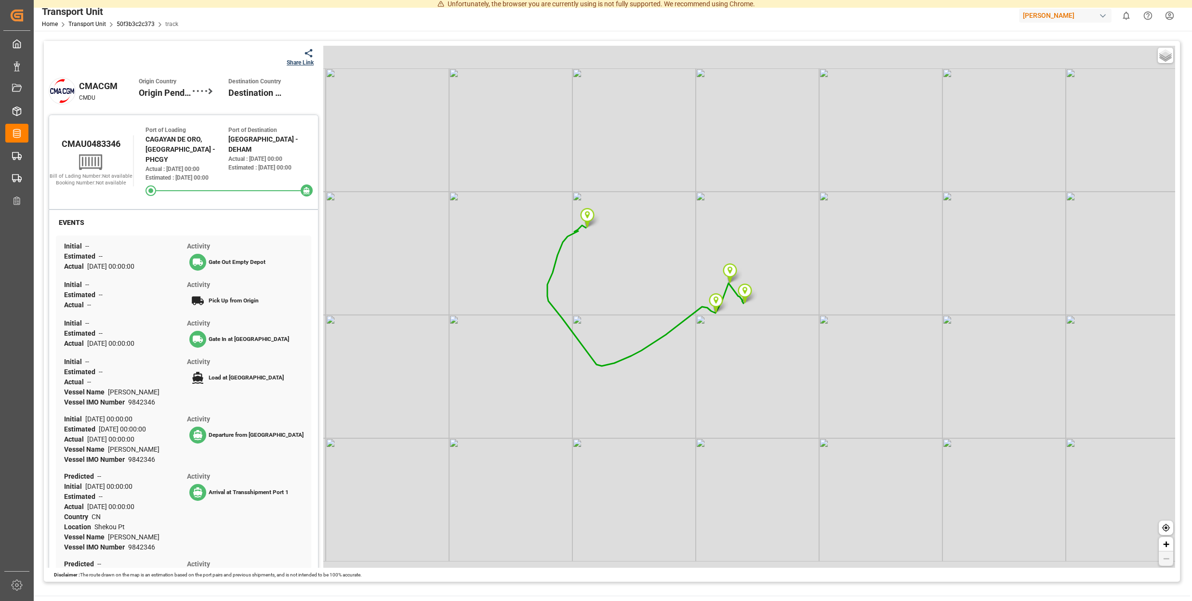
drag, startPoint x: 1181, startPoint y: 580, endPoint x: 1170, endPoint y: 597, distance: 20.6
click at [1132, 571] on div "Tracking Map Share Link CMACGM CMDU Origin Country Origin Pending Destination C…" at bounding box center [612, 311] width 1156 height 561
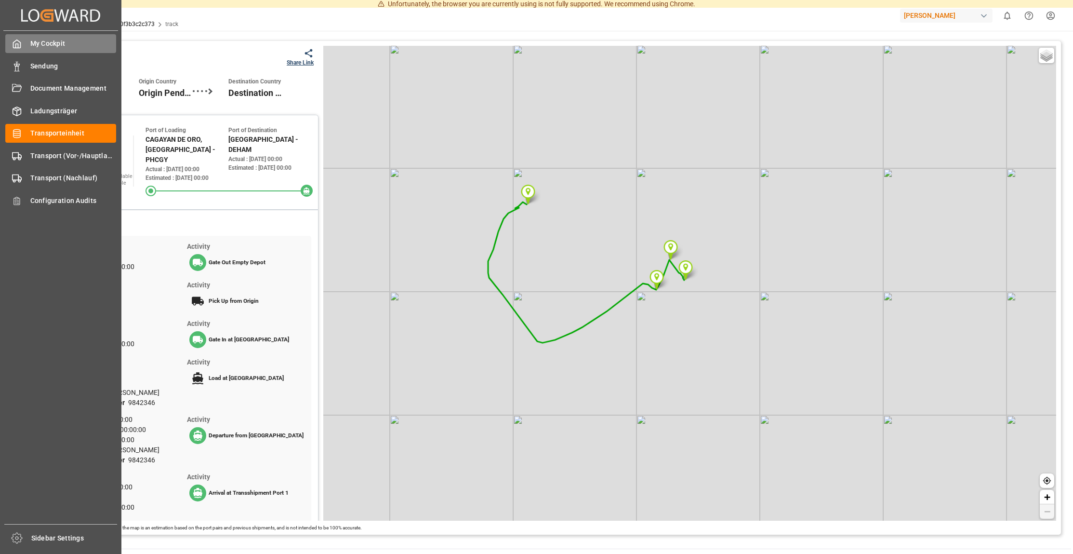
click at [64, 45] on span "My Cockpit" at bounding box center [73, 44] width 86 height 10
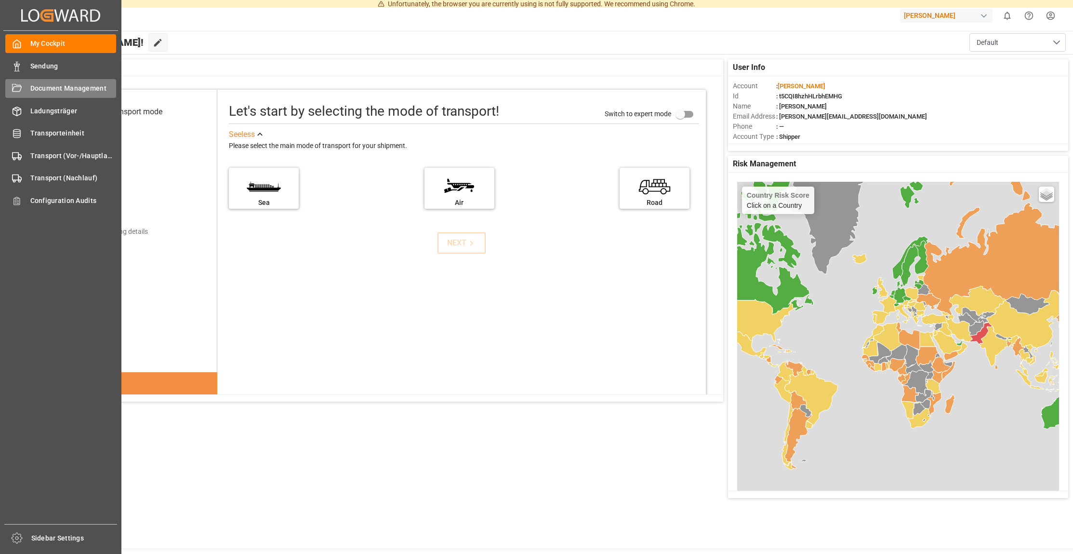
click at [54, 85] on span "Document Management" at bounding box center [73, 88] width 86 height 10
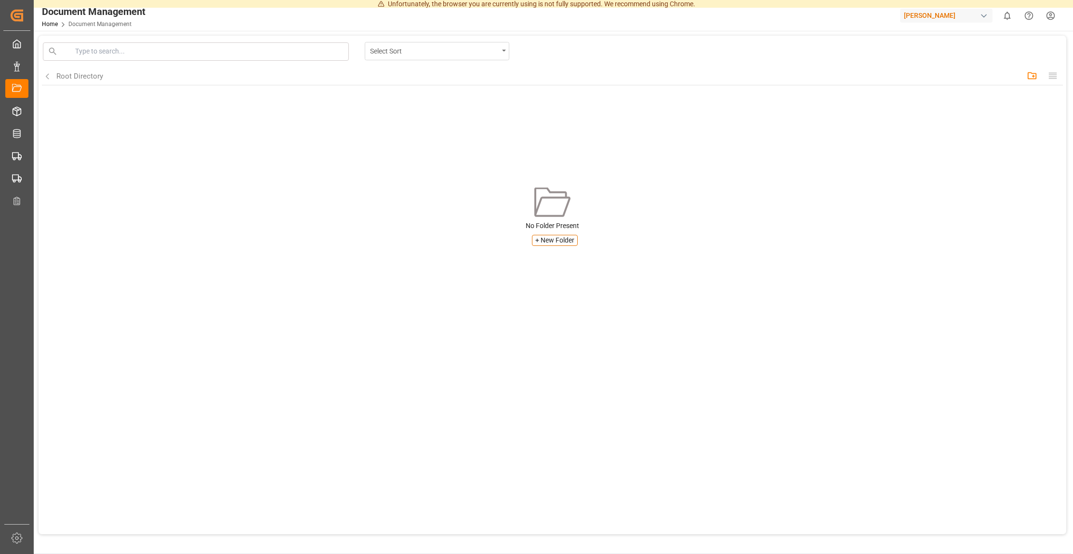
click at [408, 52] on div "Select Sort" at bounding box center [434, 50] width 129 height 12
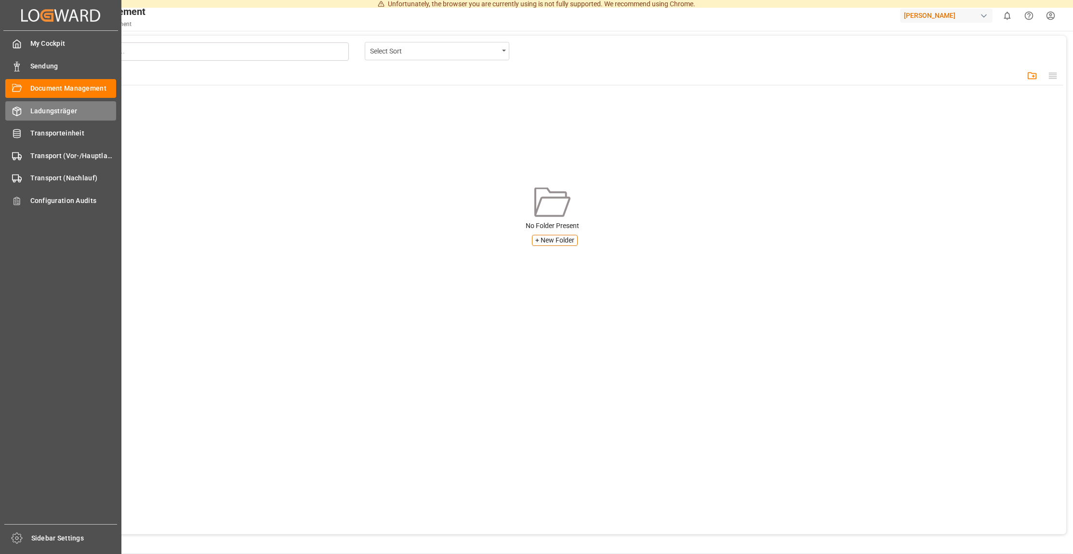
click at [16, 109] on icon at bounding box center [17, 111] width 10 height 10
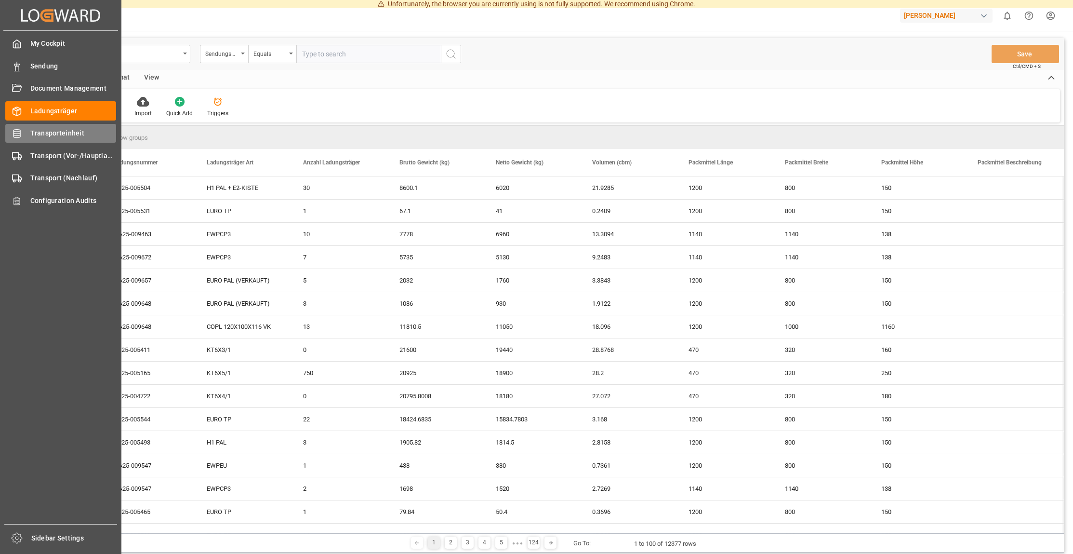
click at [48, 132] on span "Transporteinheit" at bounding box center [73, 133] width 86 height 10
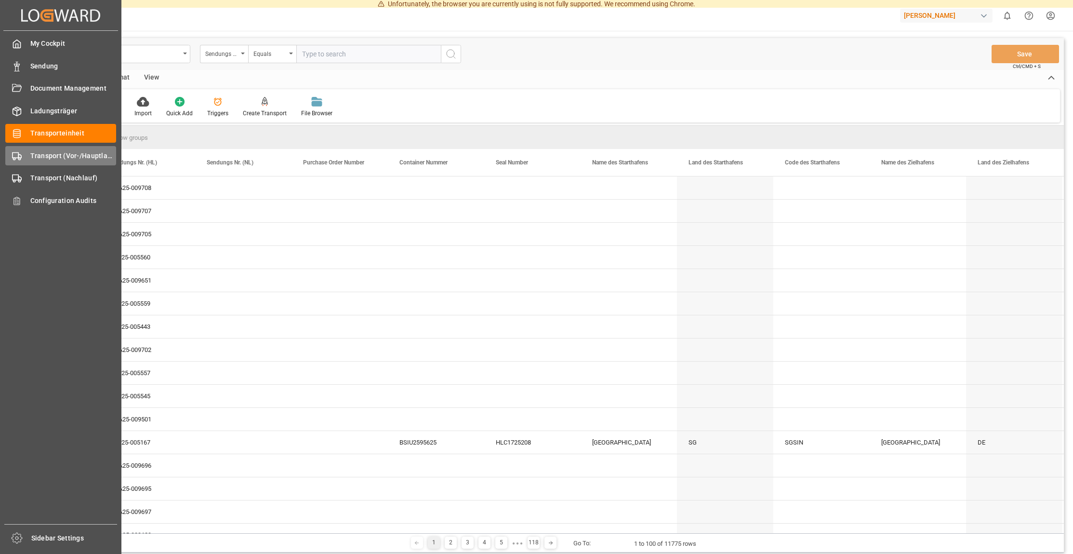
click at [34, 155] on span "Transport (Vor-/Hauptlauf)" at bounding box center [73, 156] width 86 height 10
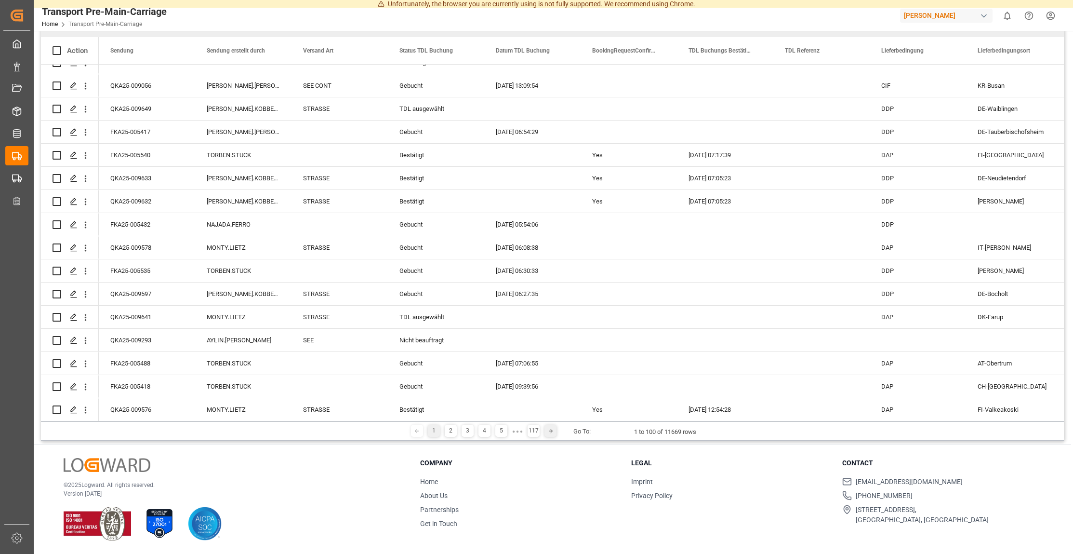
click at [549, 431] on line at bounding box center [550, 431] width 3 height 0
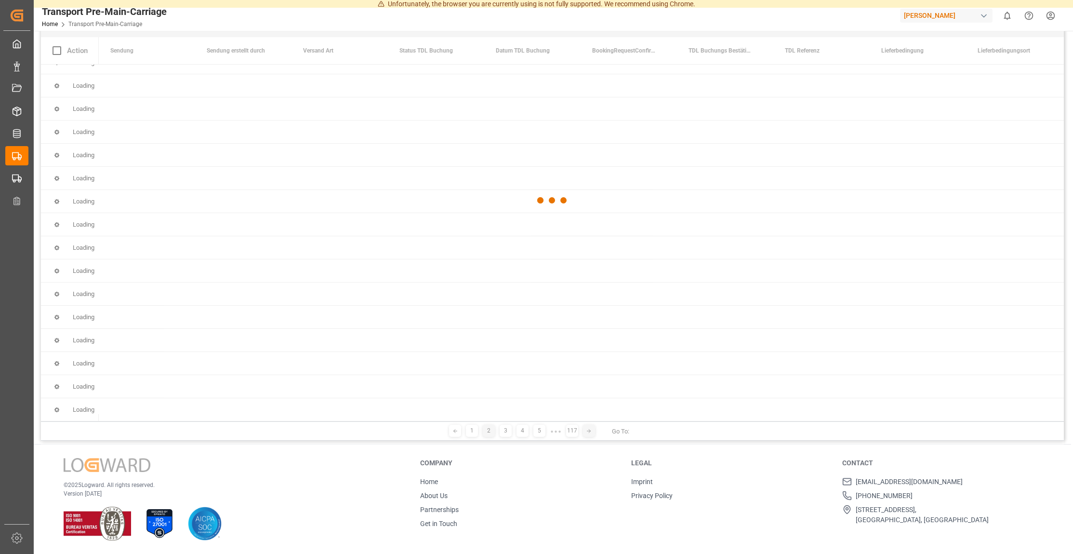
click at [549, 424] on div "Transport Pre-Main-Carriage Sendung Equals Save Ctrl/CMD + S Home Edit Format V…" at bounding box center [552, 183] width 1023 height 514
click at [549, 424] on div at bounding box center [552, 200] width 1023 height 548
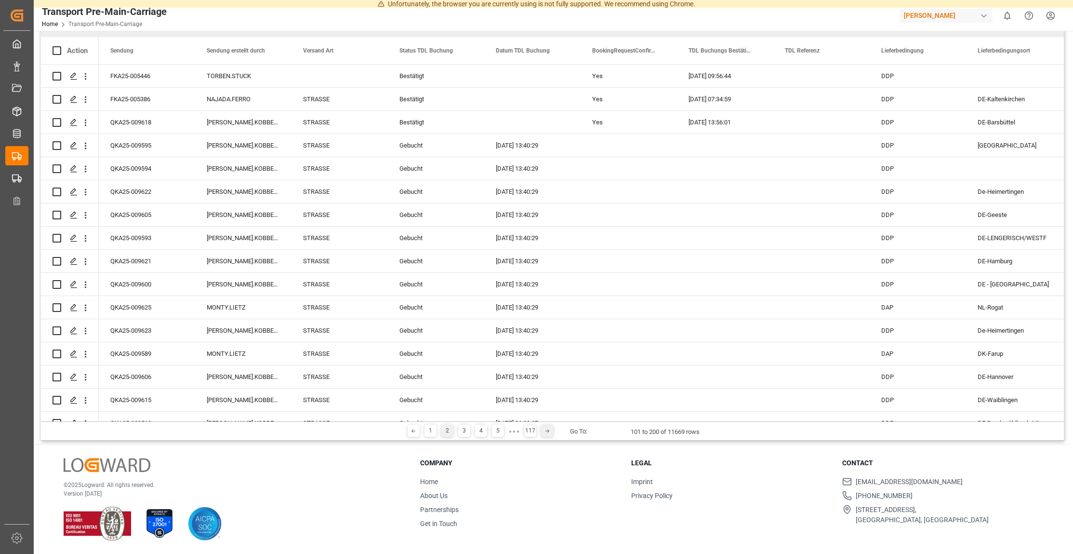
click at [548, 428] on icon at bounding box center [547, 431] width 6 height 6
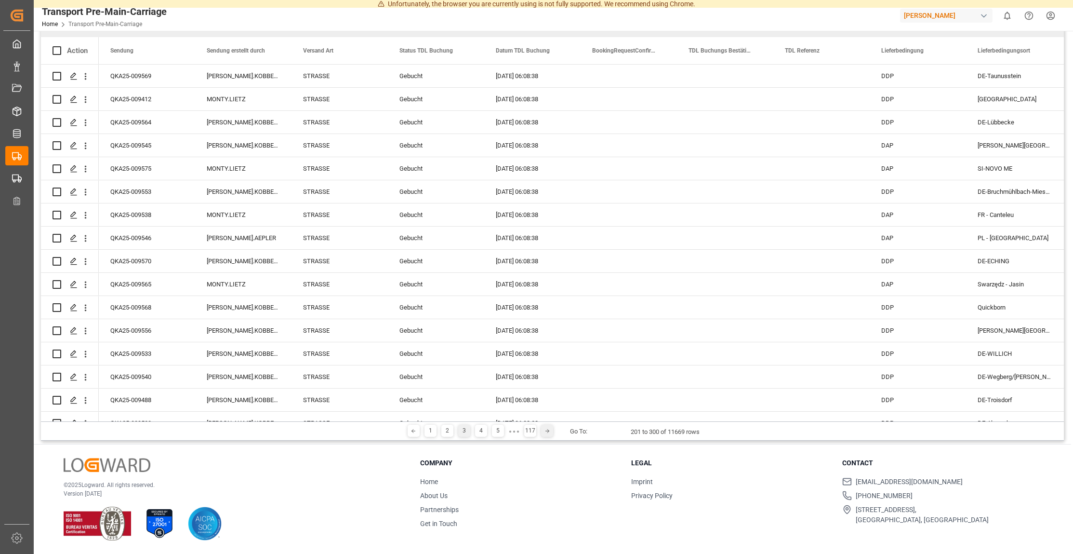
click at [547, 429] on polyline at bounding box center [548, 430] width 2 height 3
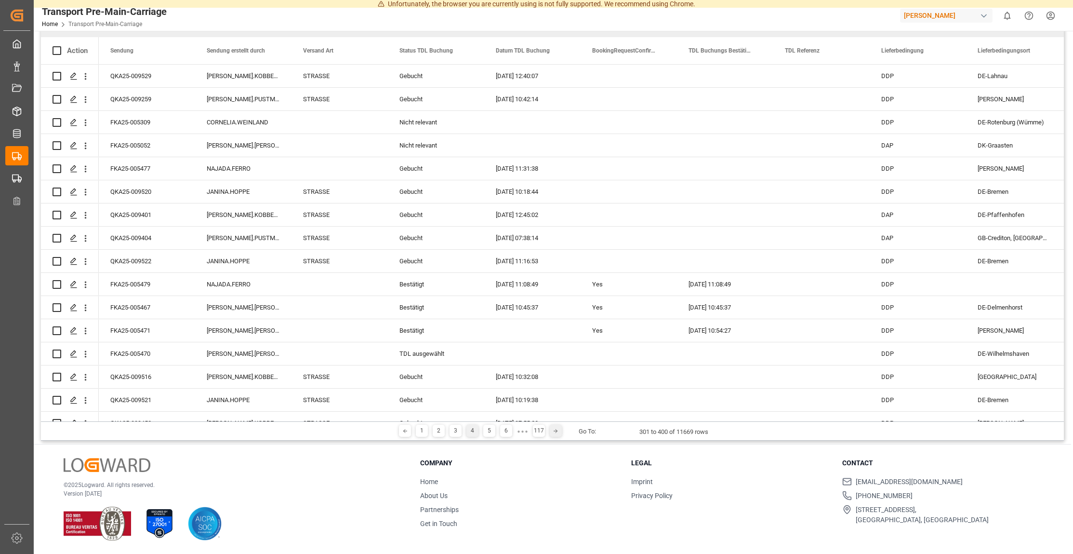
click at [556, 429] on polyline at bounding box center [557, 430] width 2 height 3
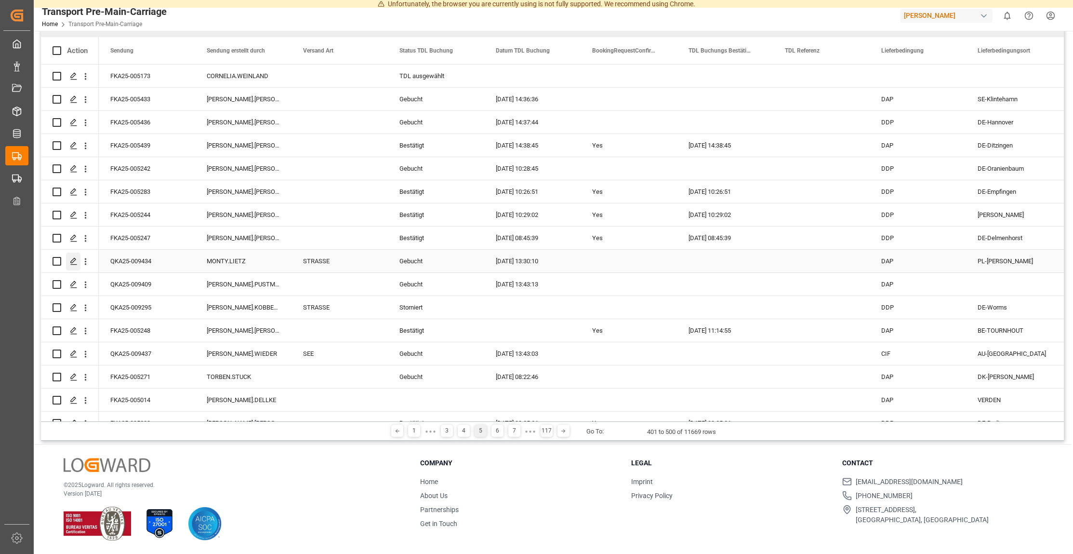
click at [72, 257] on icon "Press SPACE to select this row." at bounding box center [74, 261] width 8 height 8
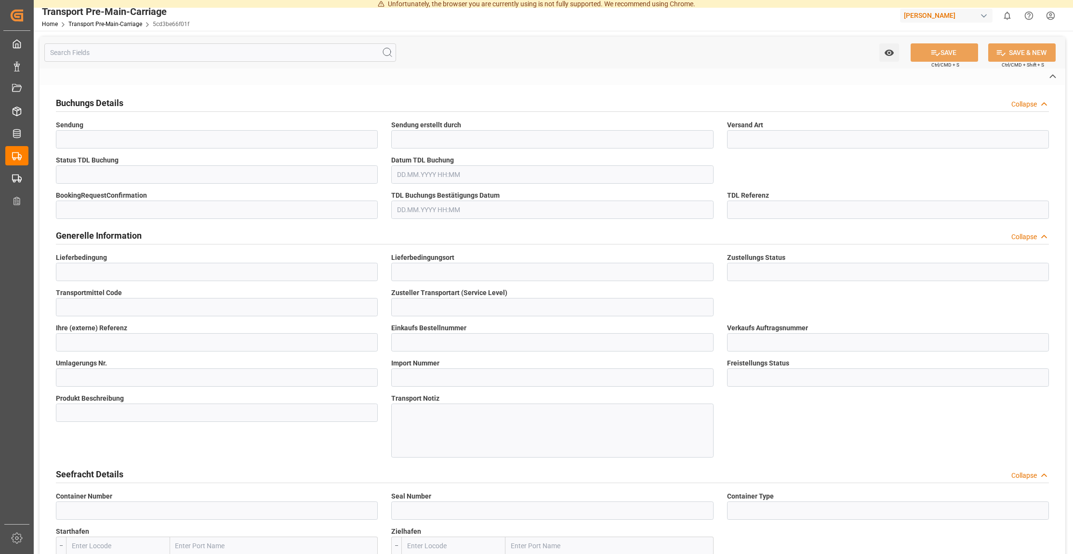
type input "QKA25-009434"
type input "MONTY.LIETZ"
type input "STRASSE"
type input "Gebucht"
type input "DAP"
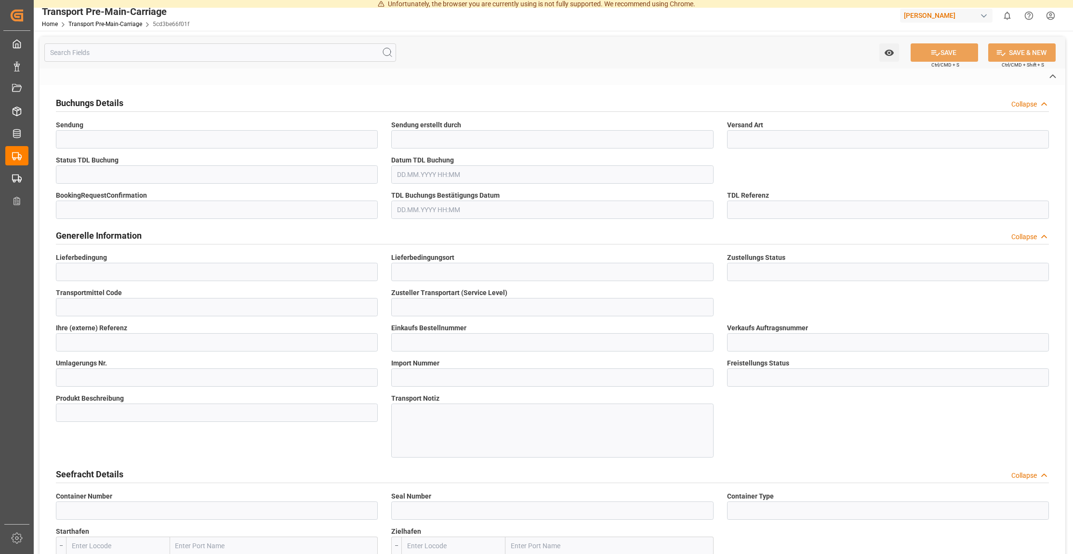
type input "PL-[PERSON_NAME]"
type input "On Time"
type input "SAMMELGUT"
type input "PL"
type input "4575402432"
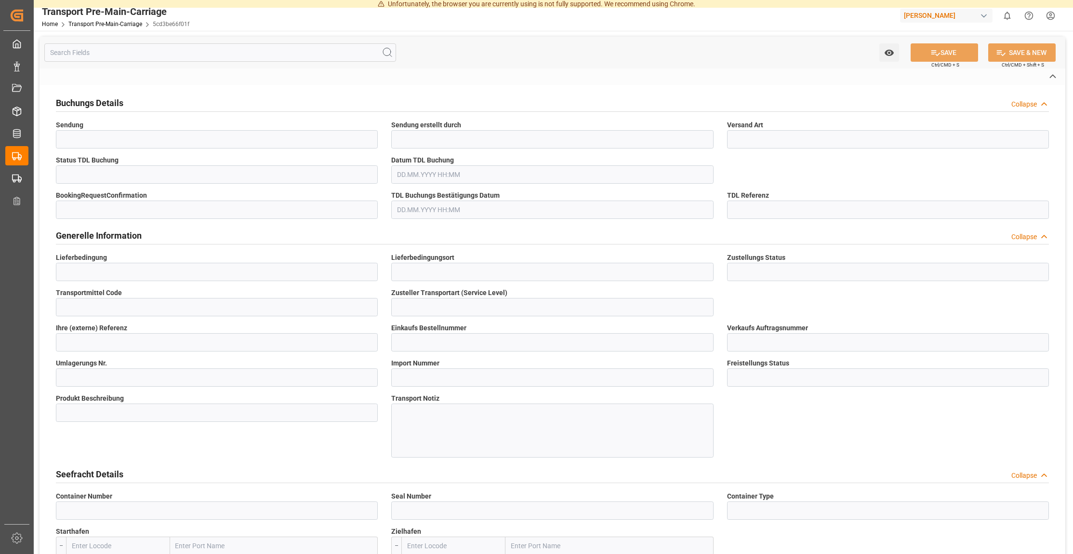
type input "QVA25-007581"
type input "[DATE] 13:30"
type input "[DATE] 00:00"
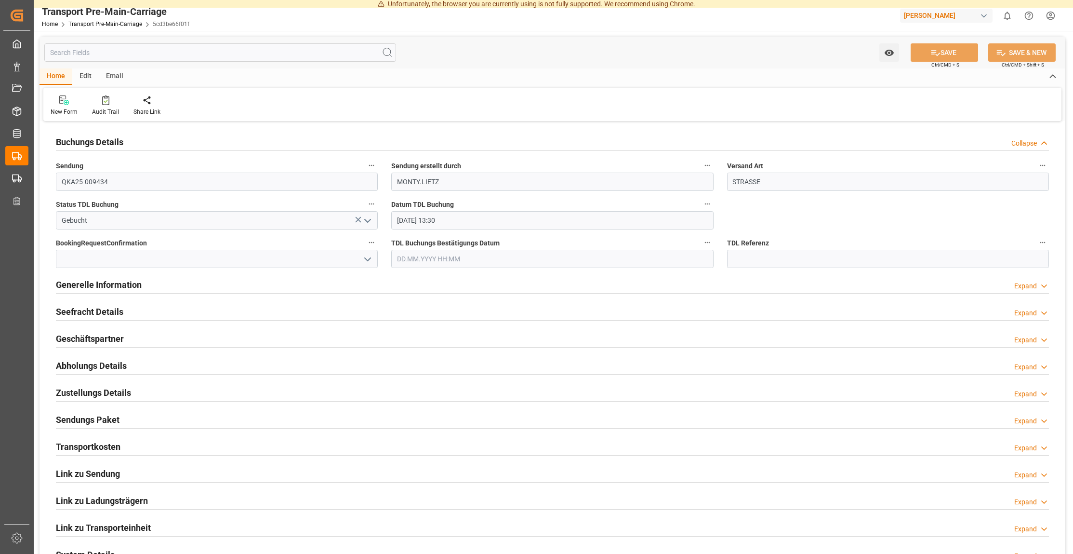
click at [1033, 283] on div "Expand" at bounding box center [1025, 286] width 23 height 10
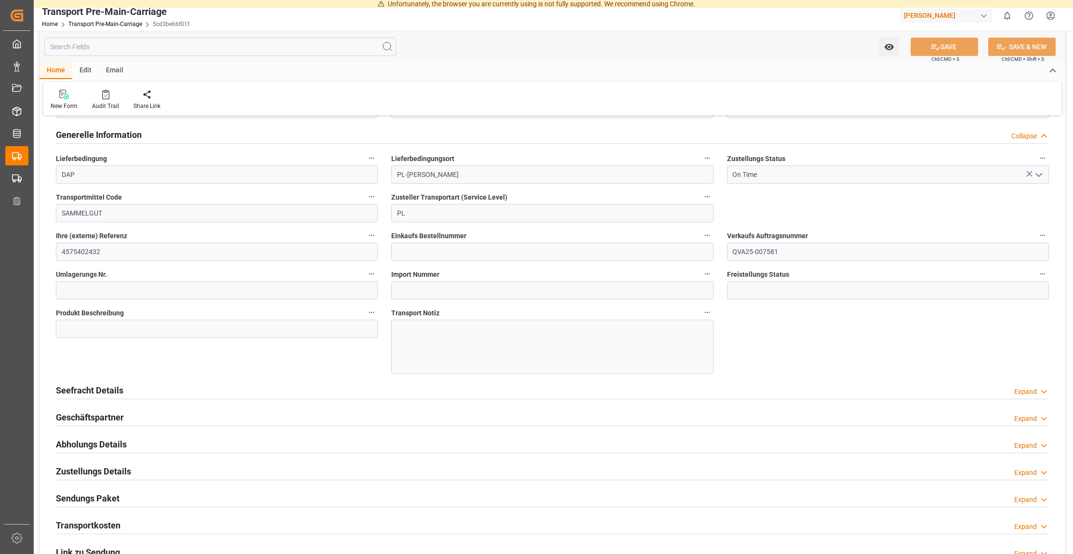
scroll to position [151, 0]
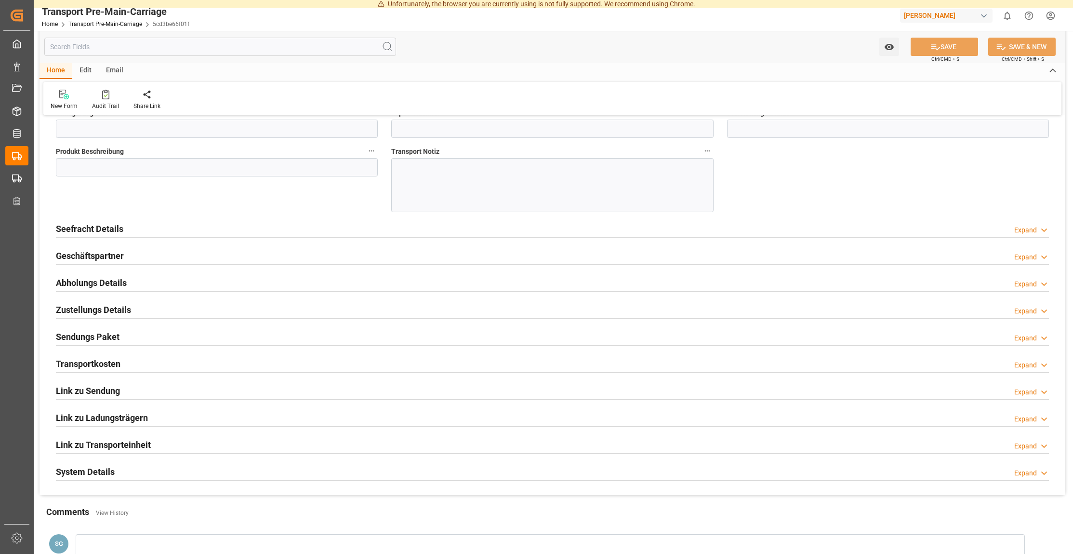
click at [1033, 285] on div "Expand" at bounding box center [1025, 284] width 23 height 10
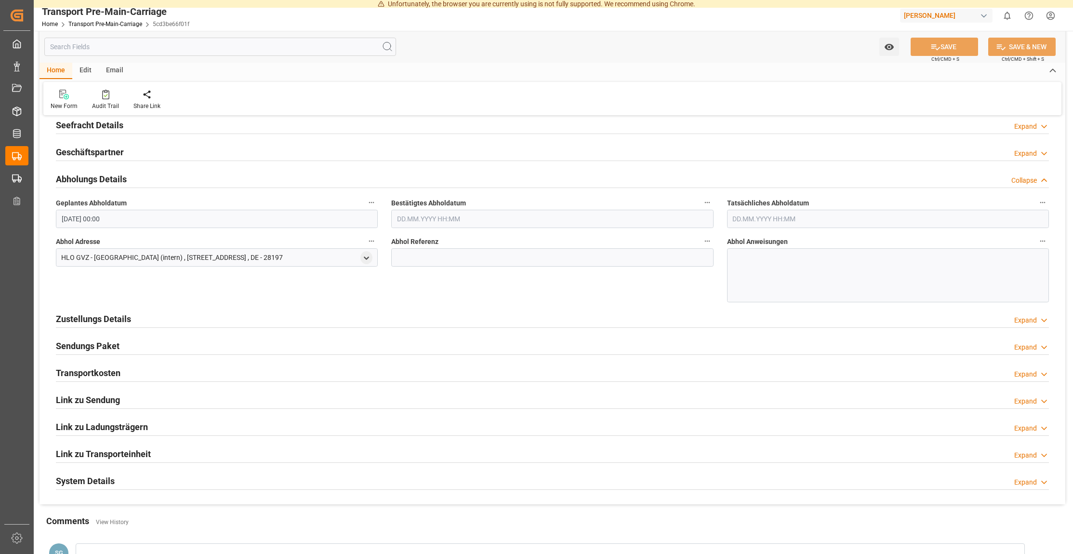
scroll to position [421, 0]
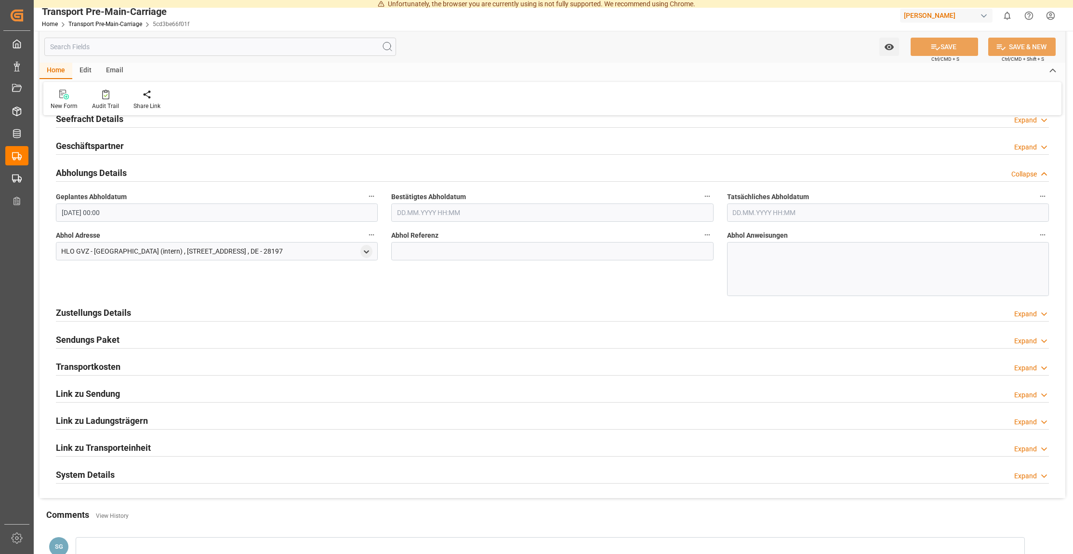
click at [1034, 313] on div "Expand" at bounding box center [1025, 314] width 23 height 10
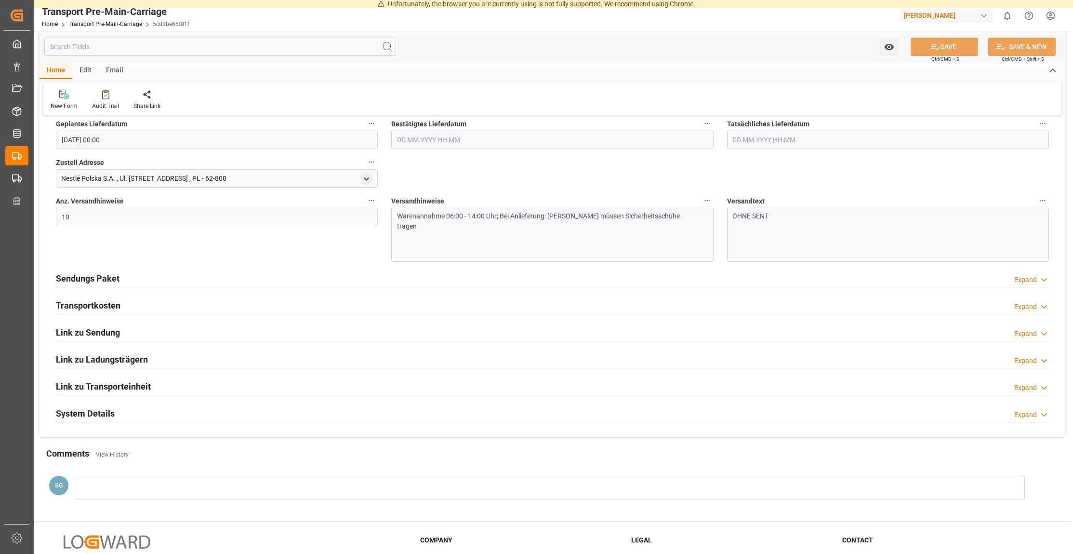
scroll to position [635, 0]
click at [1030, 307] on div "Expand" at bounding box center [1025, 306] width 23 height 10
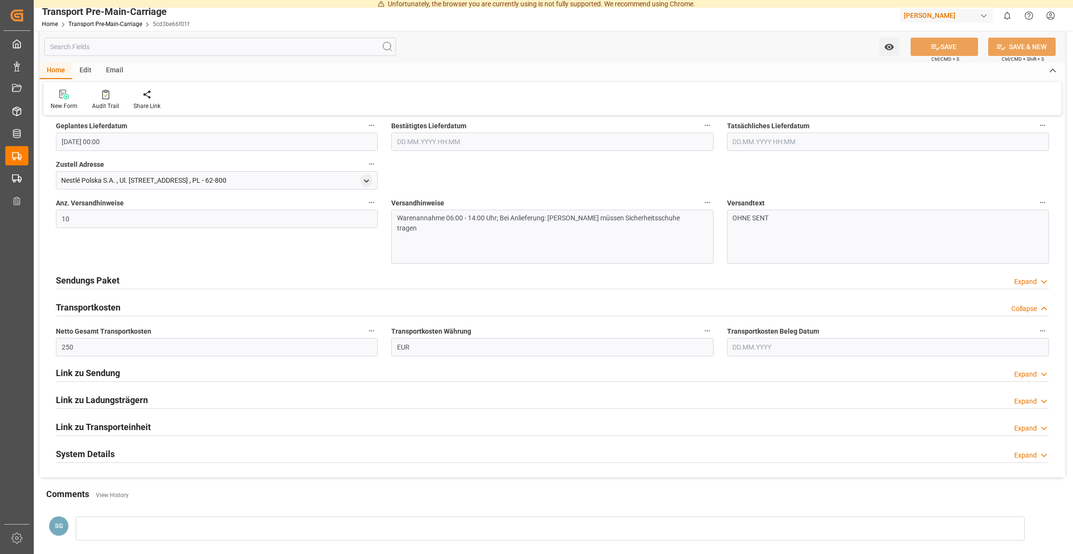
scroll to position [632, 0]
click at [1028, 282] on div "Expand" at bounding box center [1025, 281] width 23 height 10
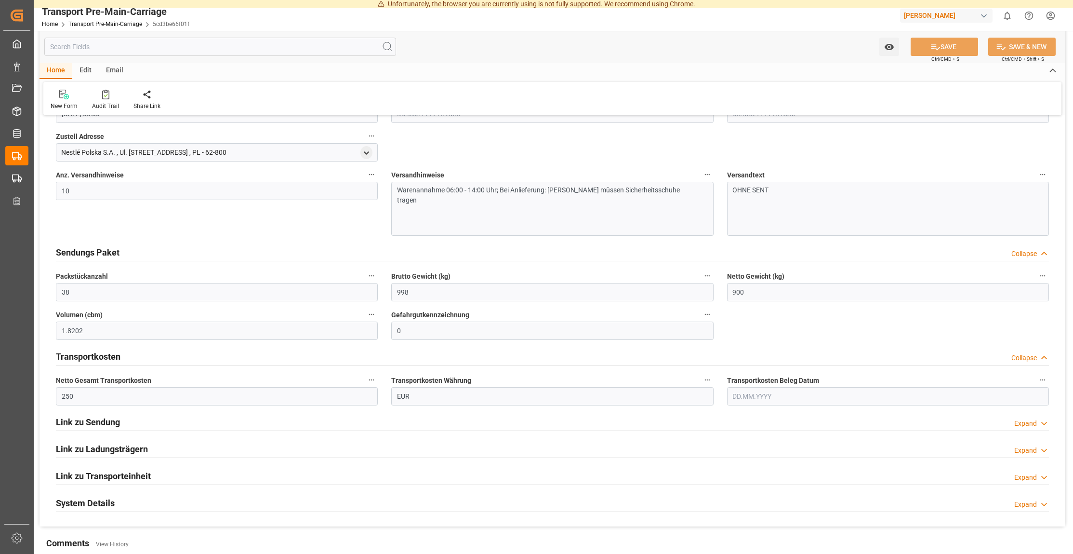
scroll to position [661, 0]
click at [1041, 421] on icon at bounding box center [1044, 422] width 10 height 10
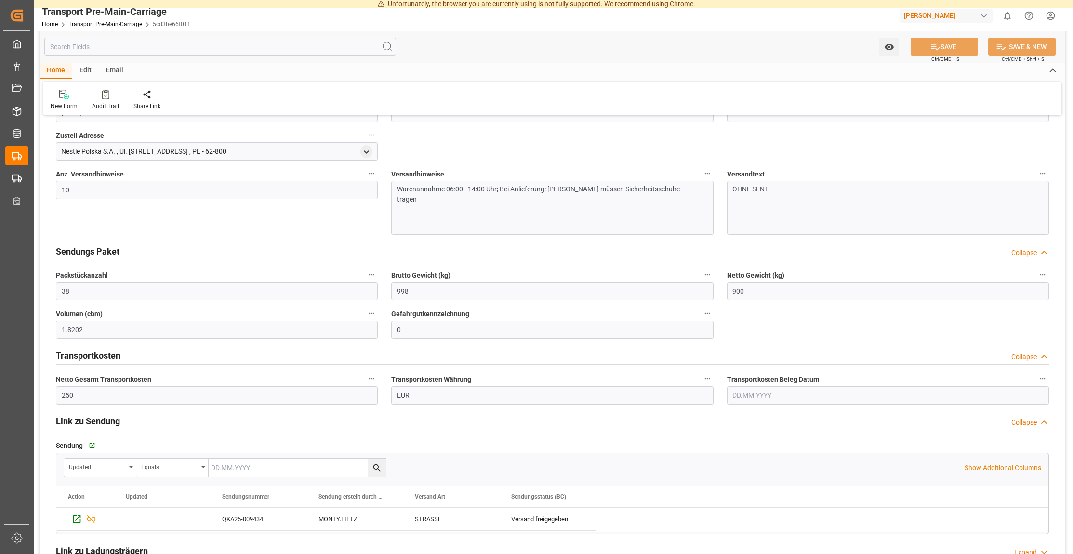
scroll to position [801, 0]
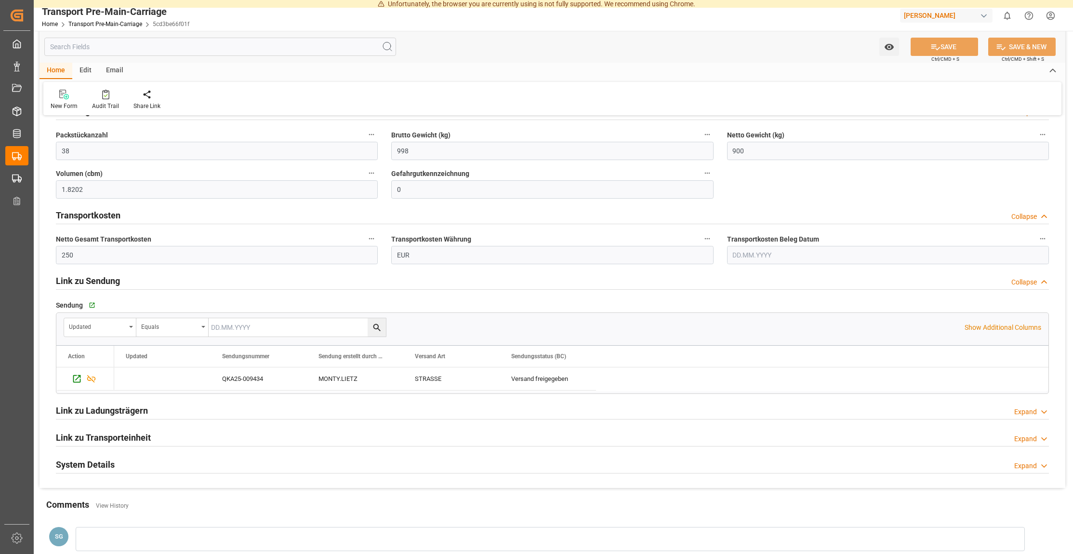
click at [1043, 465] on icon at bounding box center [1044, 466] width 10 height 10
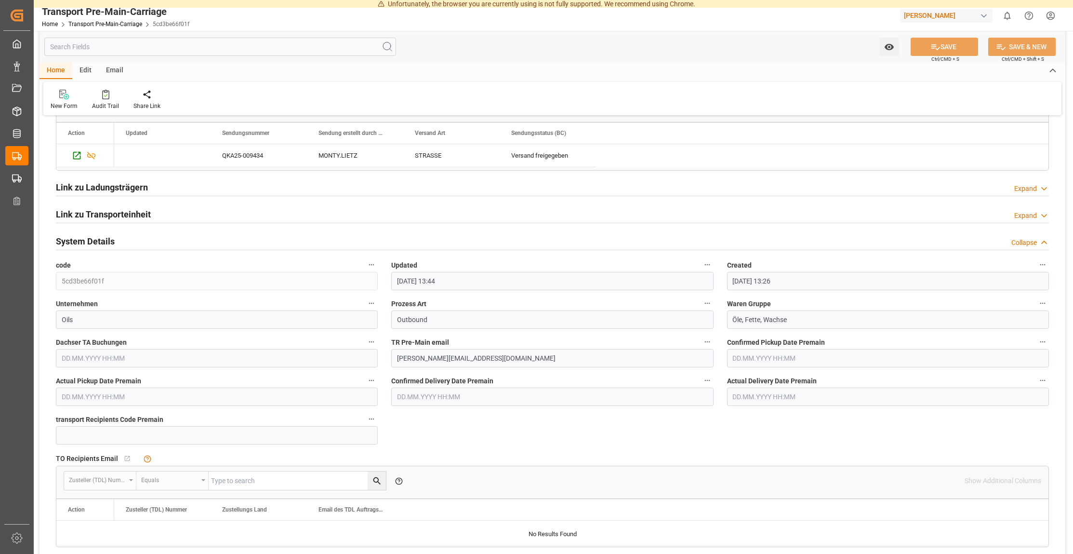
scroll to position [1024, 0]
